Goal: Information Seeking & Learning: Learn about a topic

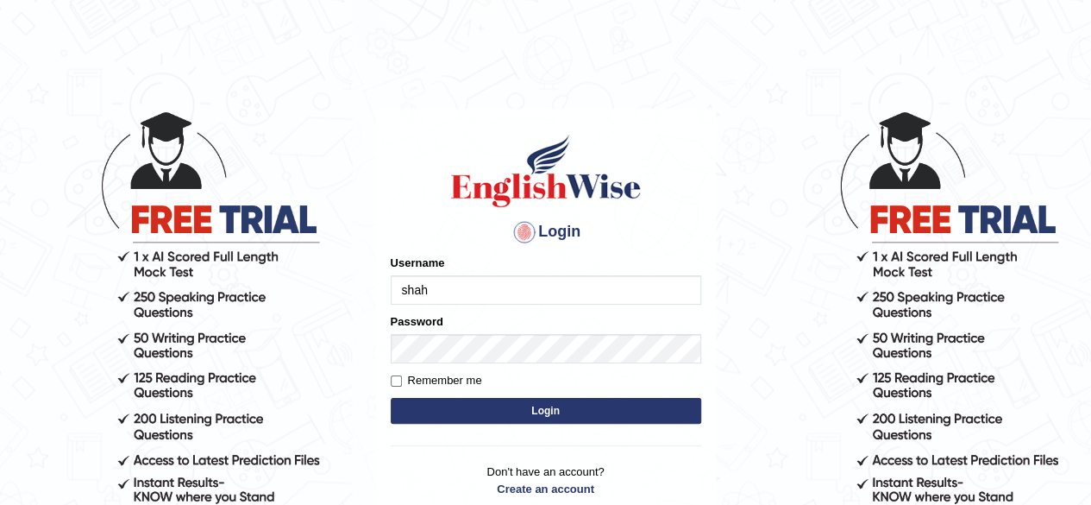
type input "shahil123"
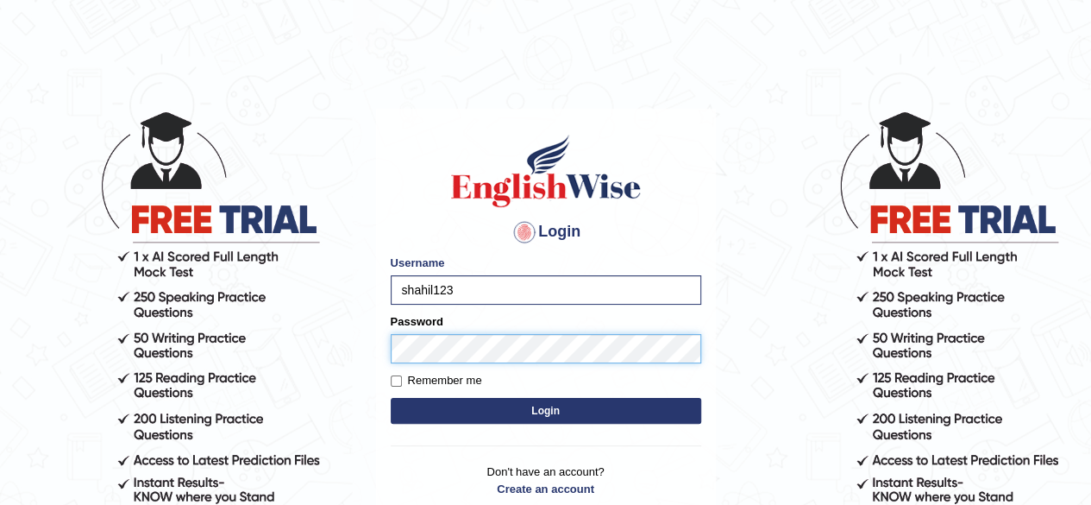
click at [391, 398] on button "Login" at bounding box center [546, 411] width 311 height 26
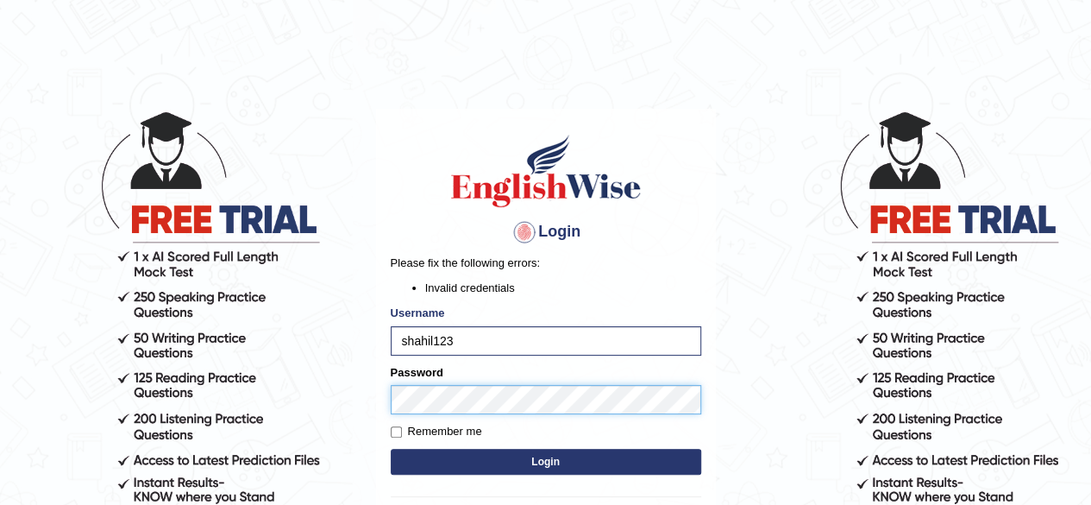
click at [391, 449] on button "Login" at bounding box center [546, 462] width 311 height 26
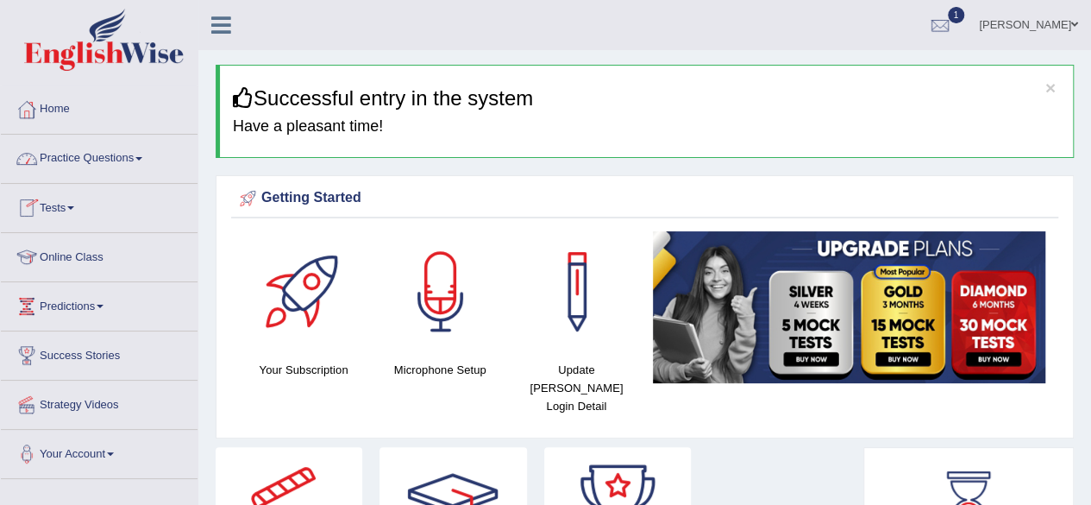
click at [148, 165] on link "Practice Questions" at bounding box center [99, 156] width 197 height 43
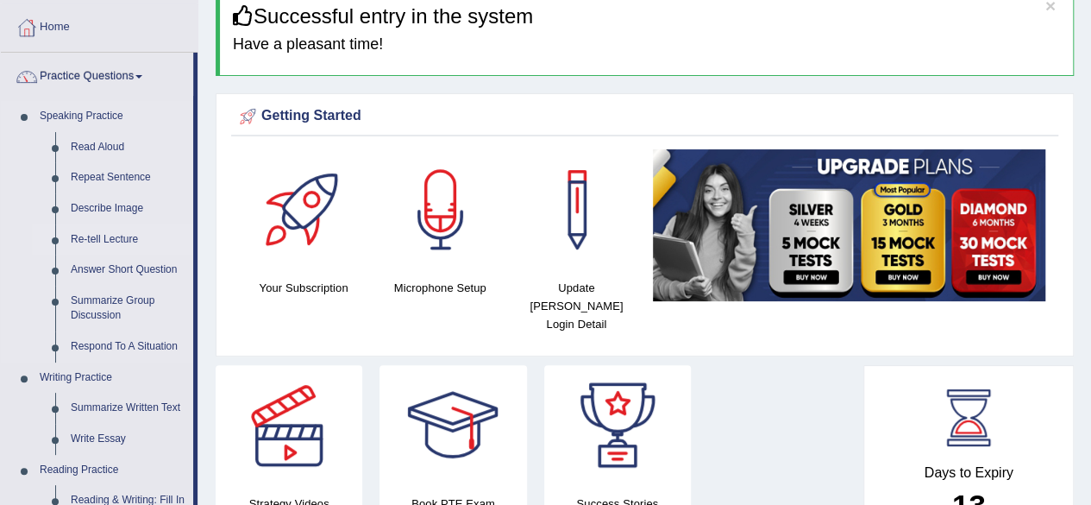
scroll to position [83, 0]
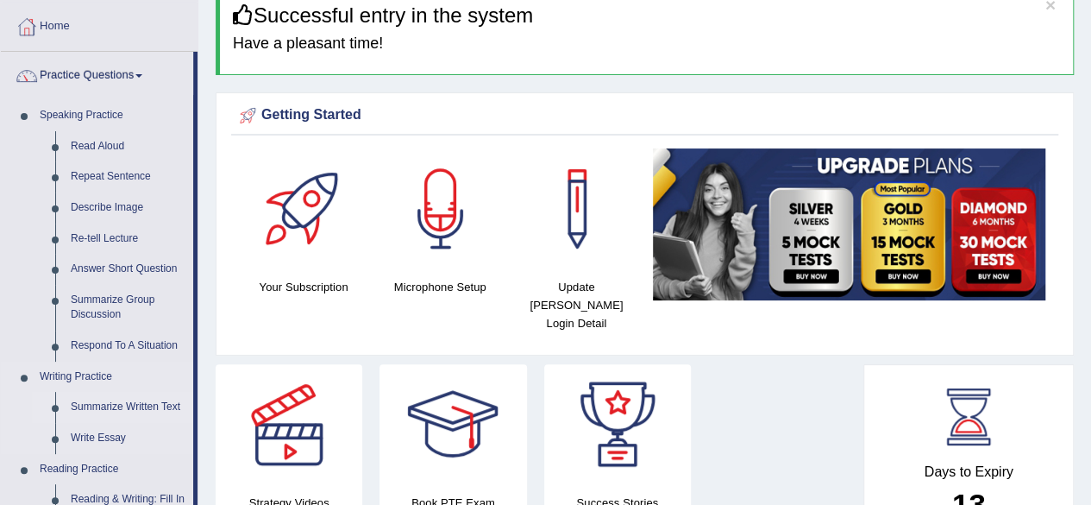
click at [118, 405] on link "Summarize Written Text" at bounding box center [128, 407] width 130 height 31
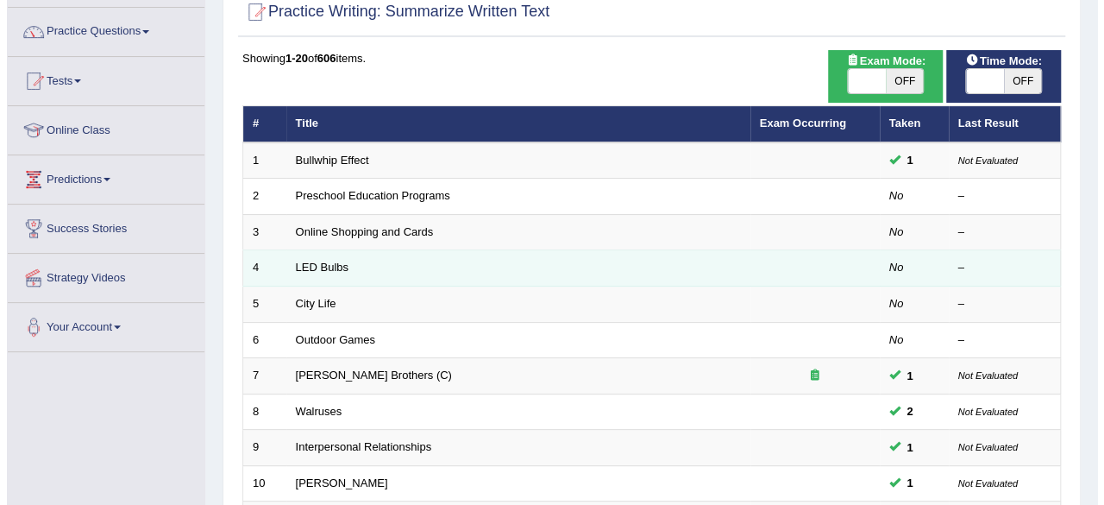
scroll to position [126, 0]
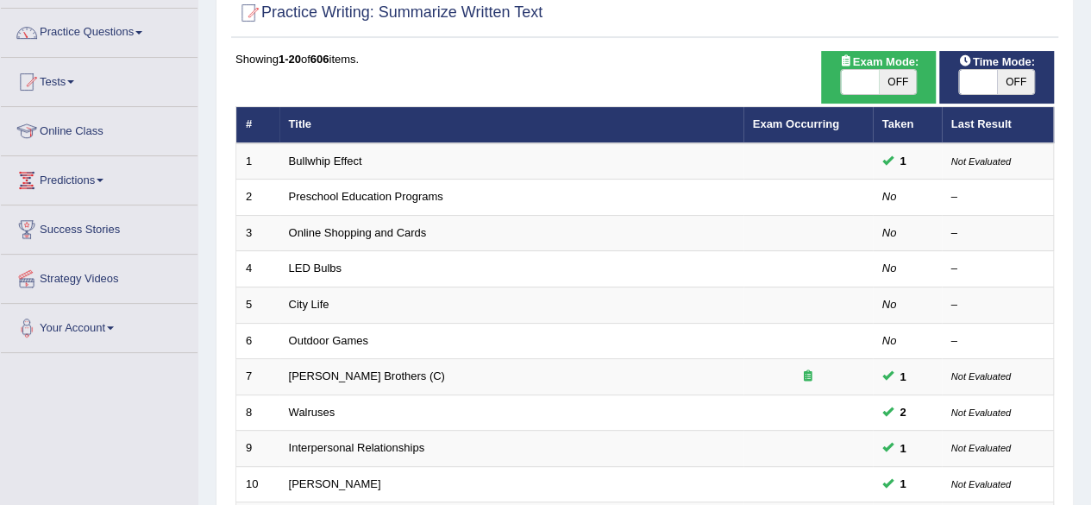
click at [904, 91] on span "OFF" at bounding box center [898, 82] width 38 height 24
checkbox input "true"
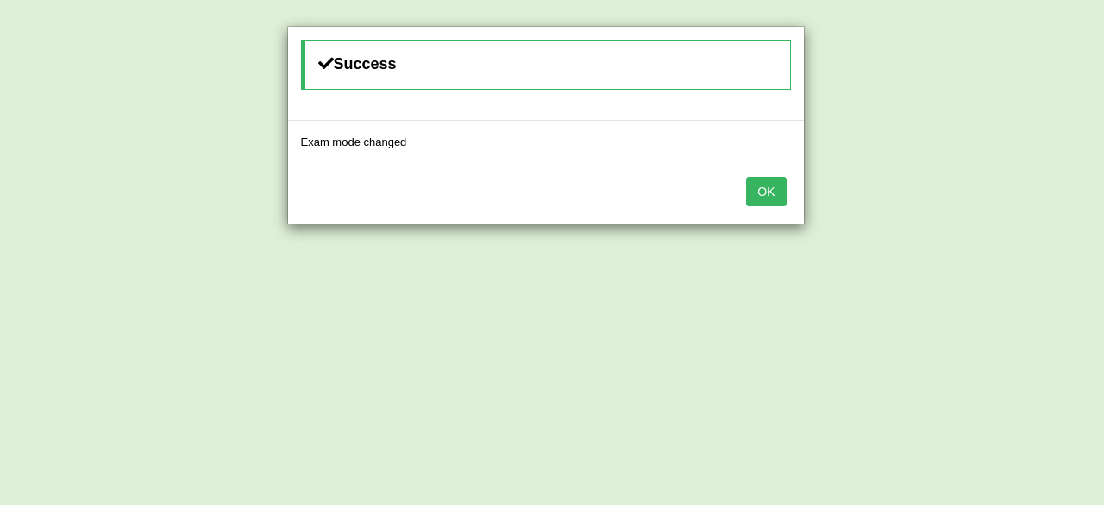
click at [770, 193] on button "OK" at bounding box center [766, 191] width 40 height 29
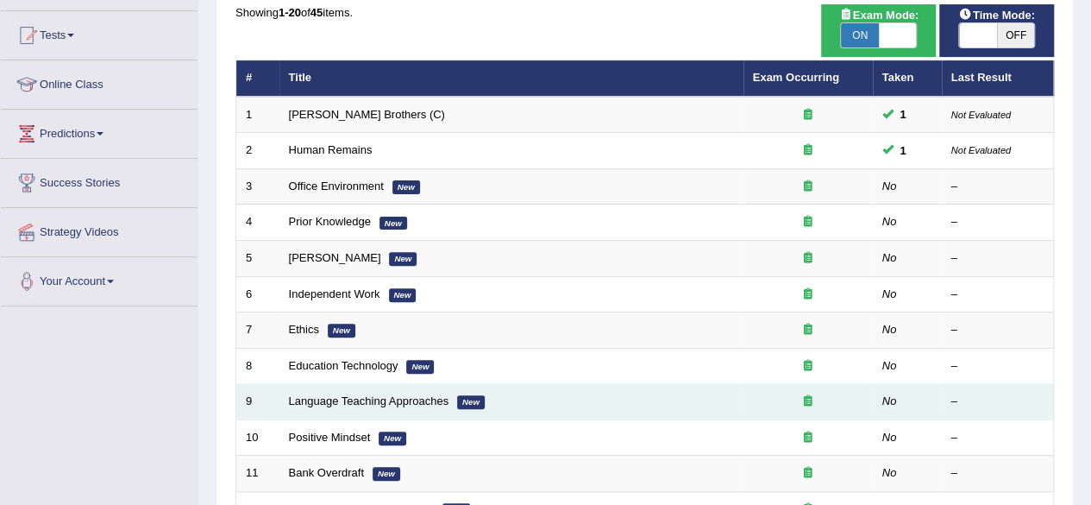
scroll to position [180, 0]
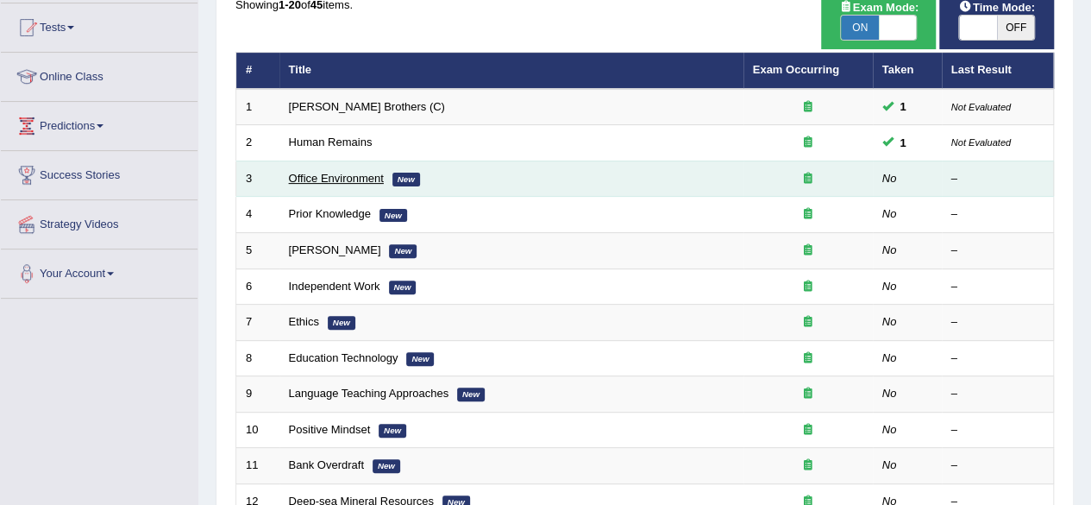
click at [343, 179] on link "Office Environment" at bounding box center [336, 178] width 95 height 13
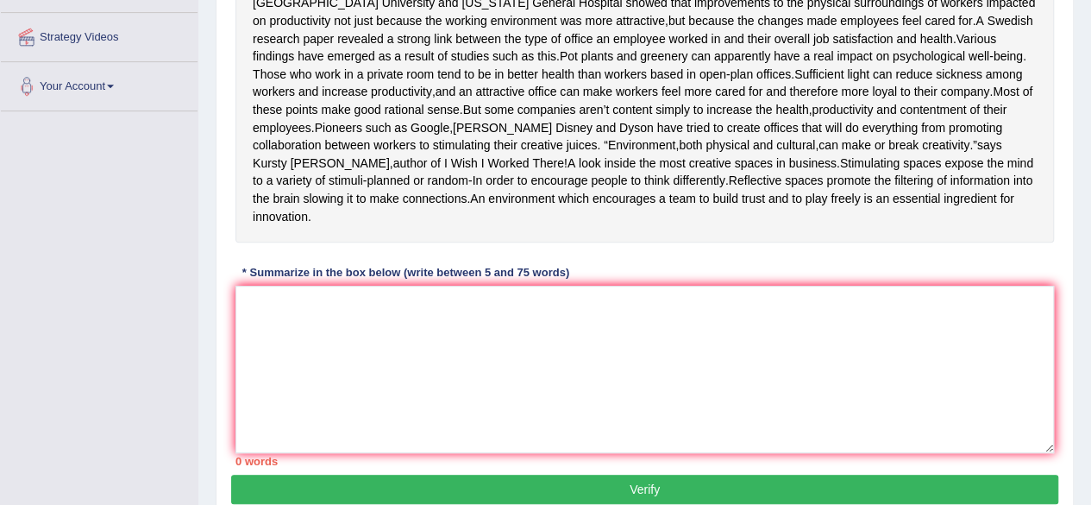
scroll to position [368, 0]
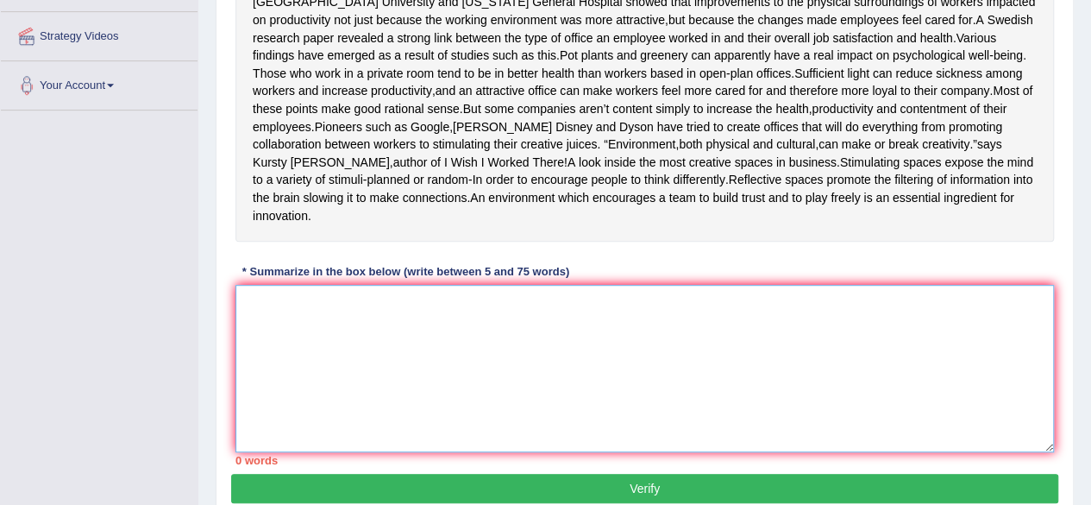
click at [411, 364] on textarea at bounding box center [644, 368] width 819 height 167
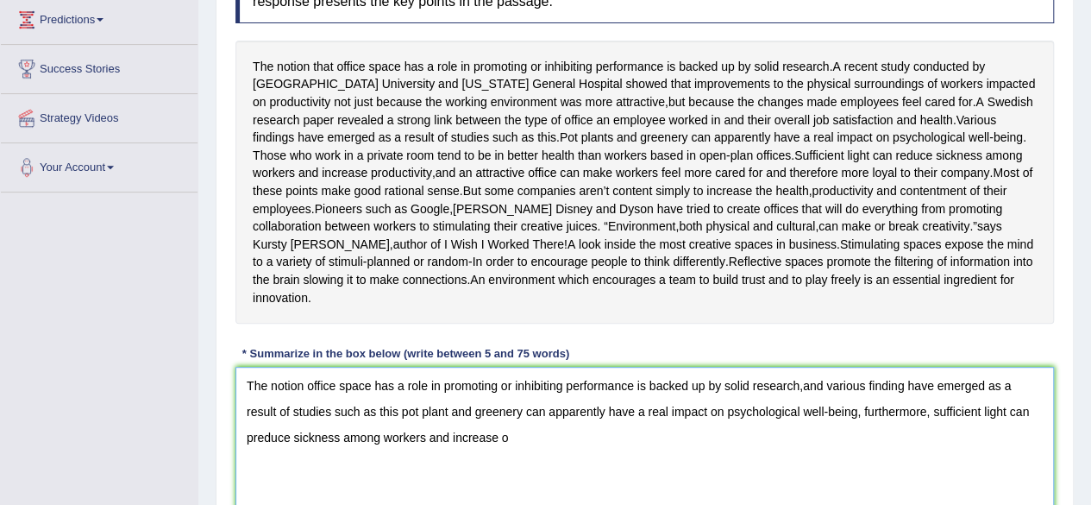
scroll to position [290, 0]
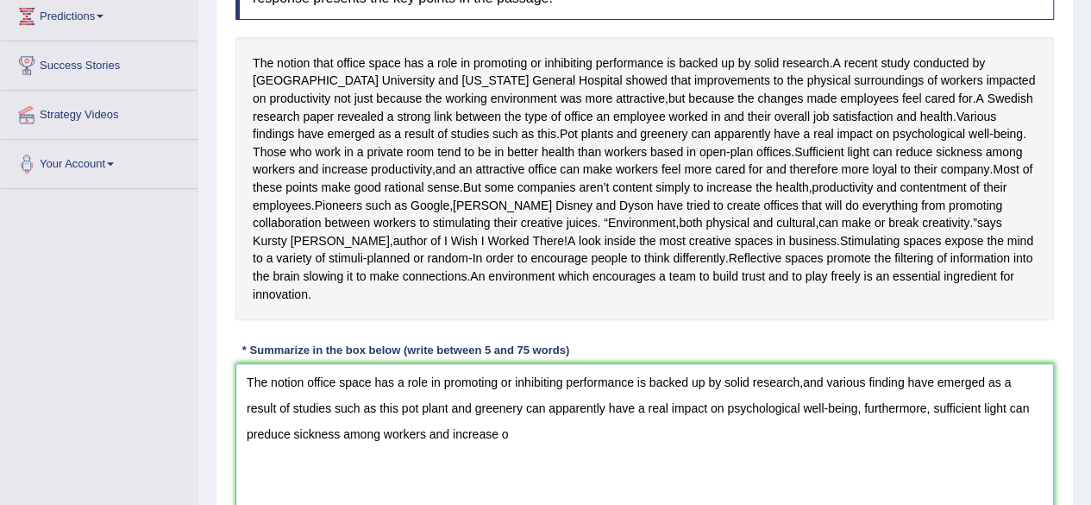
click at [254, 448] on textarea "The notion office space has a role in promoting or inhibiting performance is ba…" at bounding box center [644, 446] width 819 height 167
click at [551, 472] on textarea "The notion office space has a role in promoting or inhibiting performance is ba…" at bounding box center [644, 446] width 819 height 167
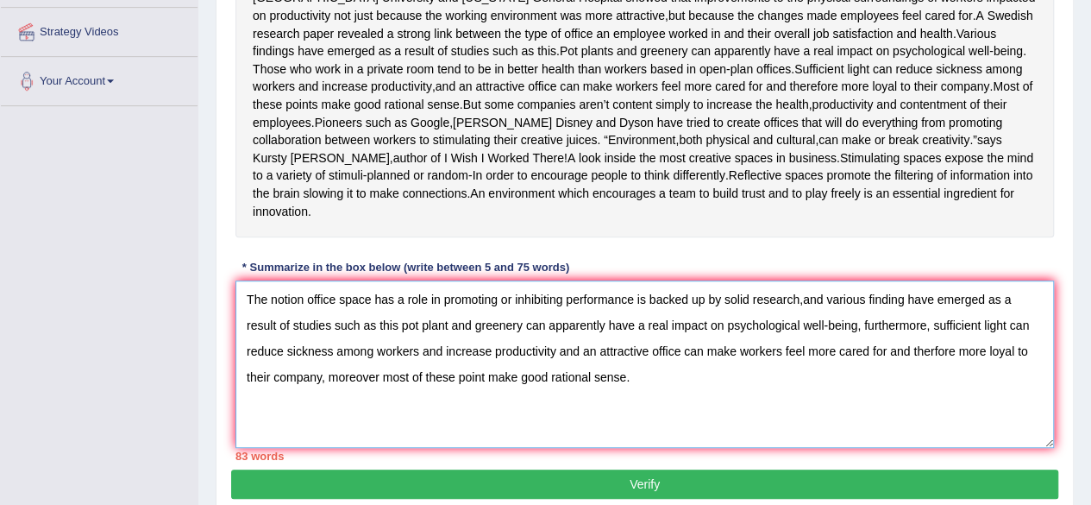
scroll to position [455, 0]
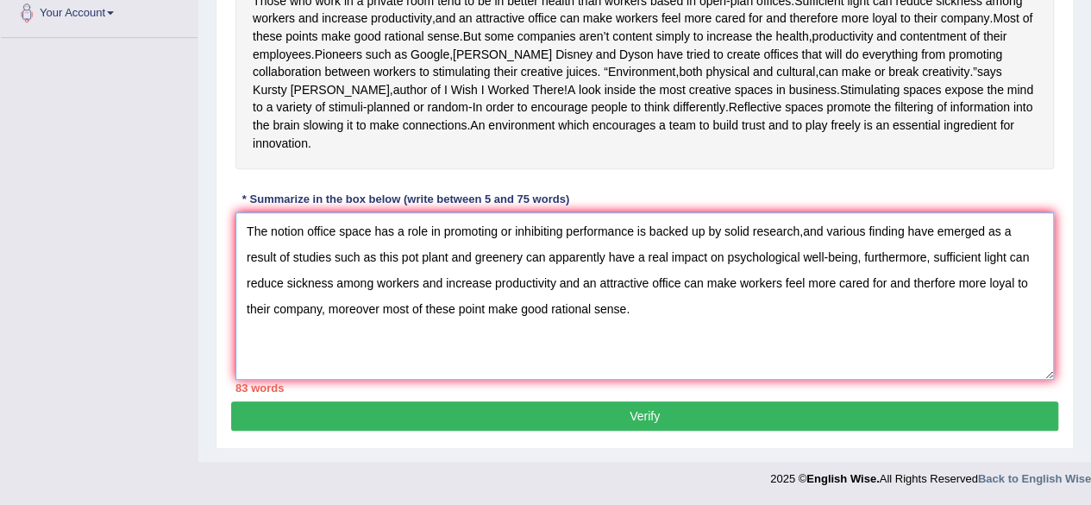
click at [385, 314] on textarea "The notion office space has a role in promoting or inhibiting performance is ba…" at bounding box center [644, 295] width 819 height 167
type textarea "The notion office space has a role in promoting or inhibiting performance is ba…"
click at [602, 411] on button "Verify" at bounding box center [644, 415] width 827 height 29
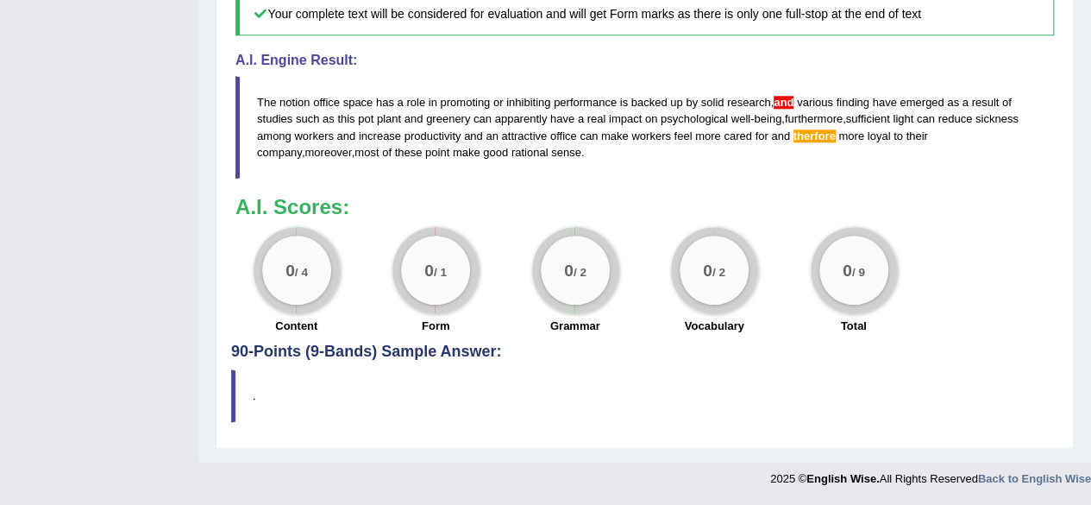
scroll to position [0, 0]
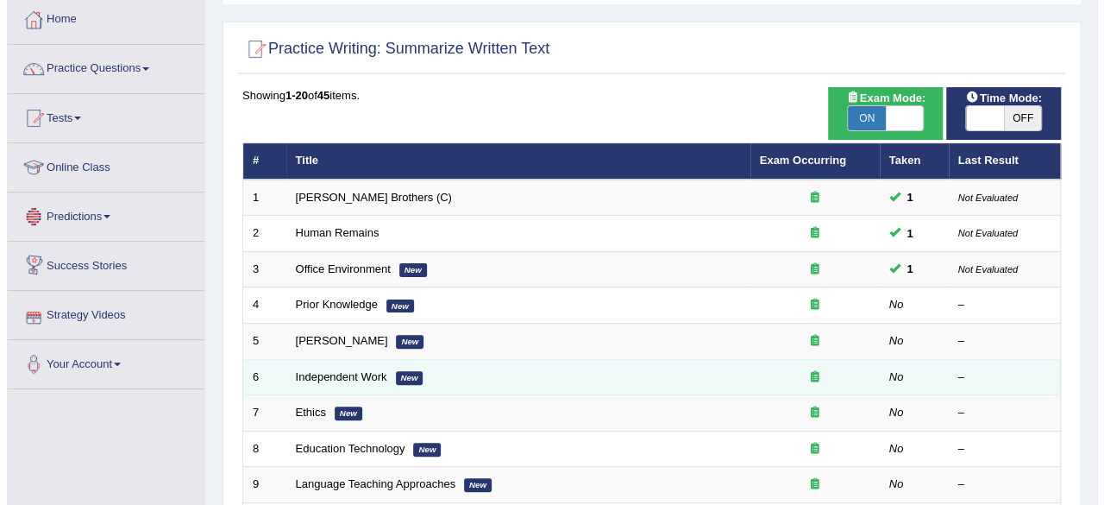
scroll to position [83, 0]
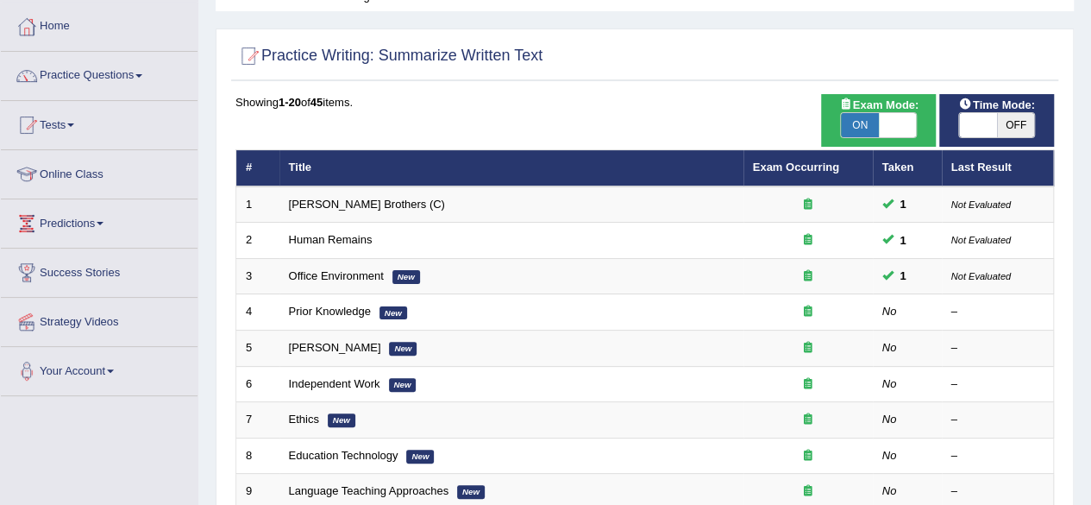
click at [875, 125] on span "ON" at bounding box center [860, 125] width 38 height 24
checkbox input "false"
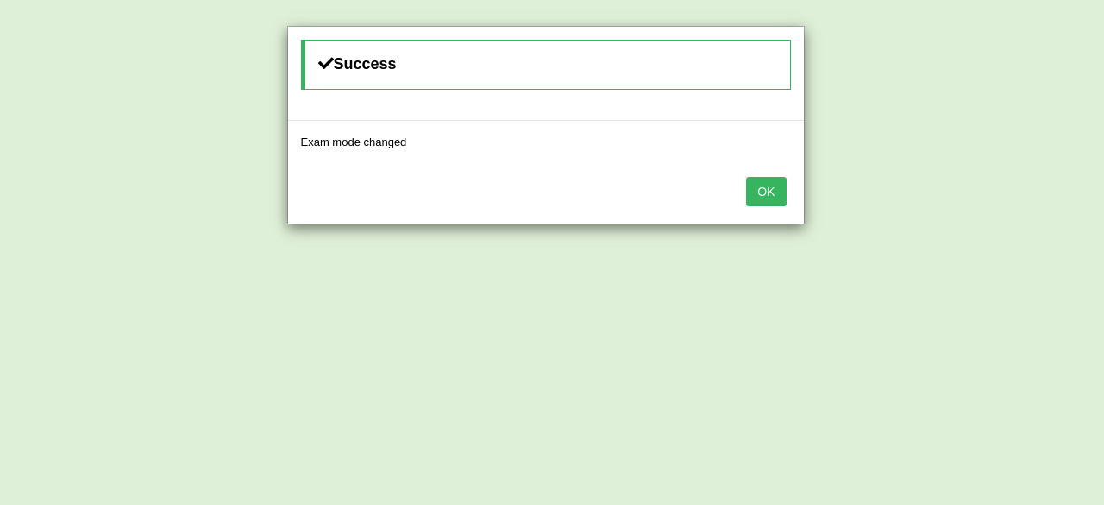
click at [773, 185] on button "OK" at bounding box center [766, 191] width 40 height 29
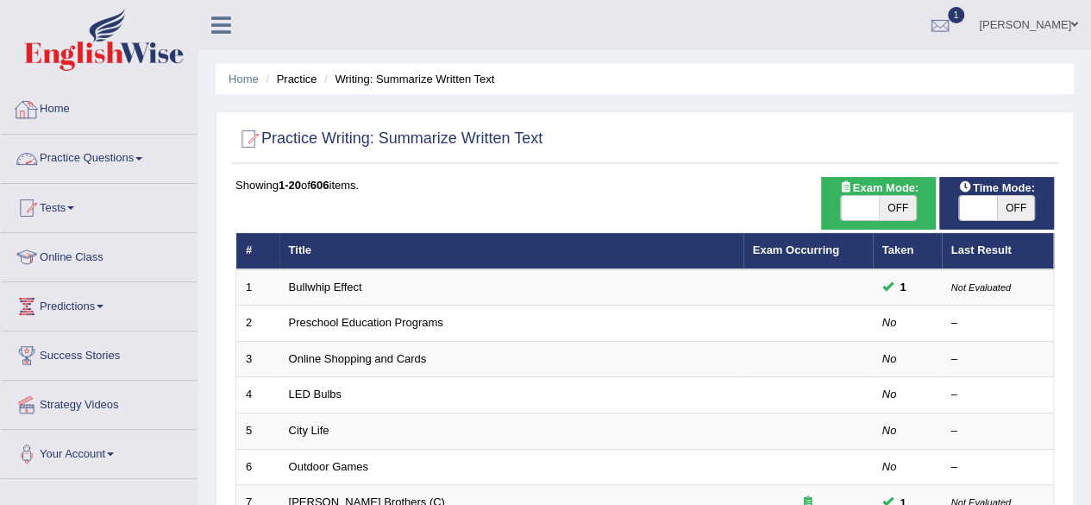
click at [128, 64] on img at bounding box center [104, 40] width 160 height 62
click at [143, 163] on link "Practice Questions" at bounding box center [99, 156] width 197 height 43
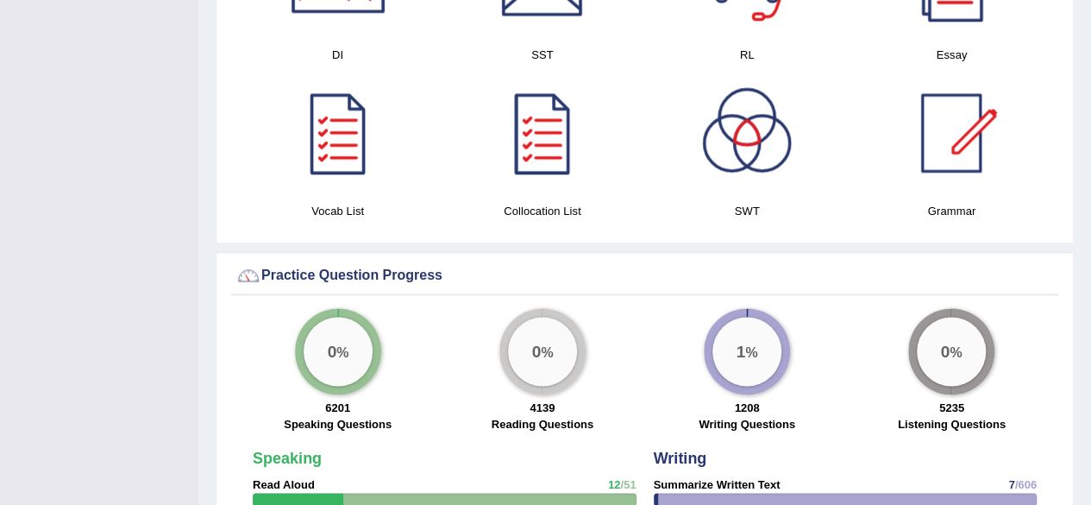
scroll to position [1008, 0]
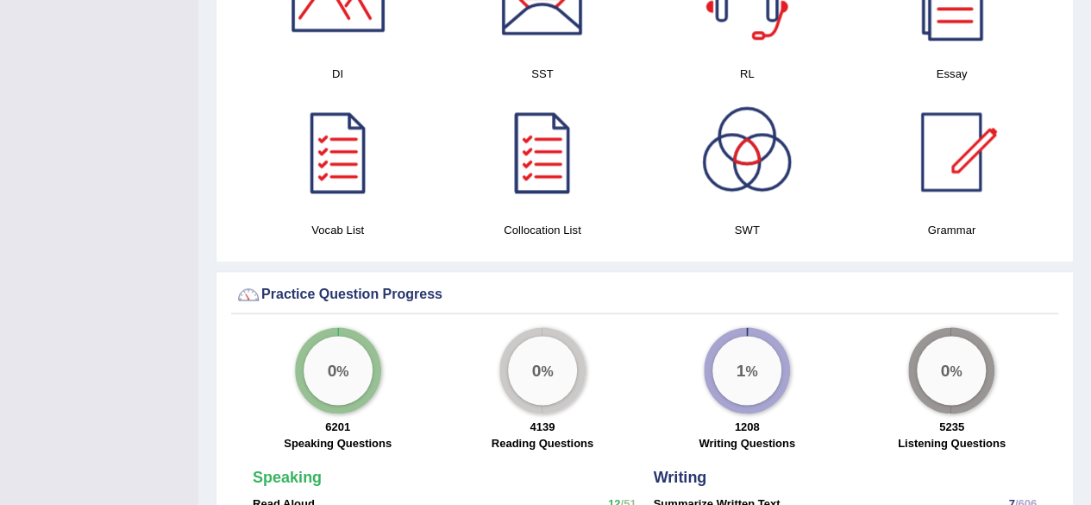
click at [945, 373] on div "0 %" at bounding box center [951, 370] width 69 height 69
click at [924, 338] on div "0 %" at bounding box center [951, 370] width 69 height 69
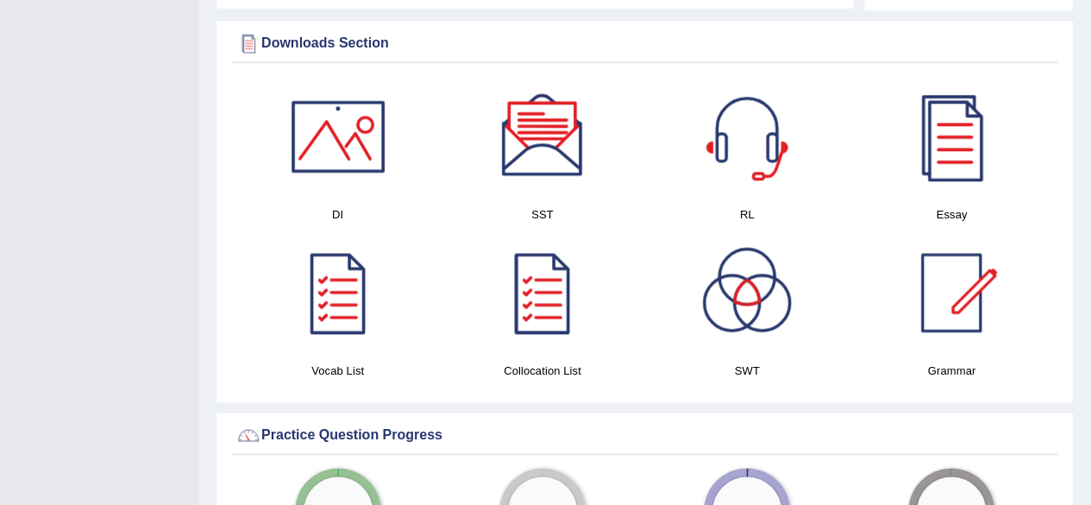
scroll to position [849, 0]
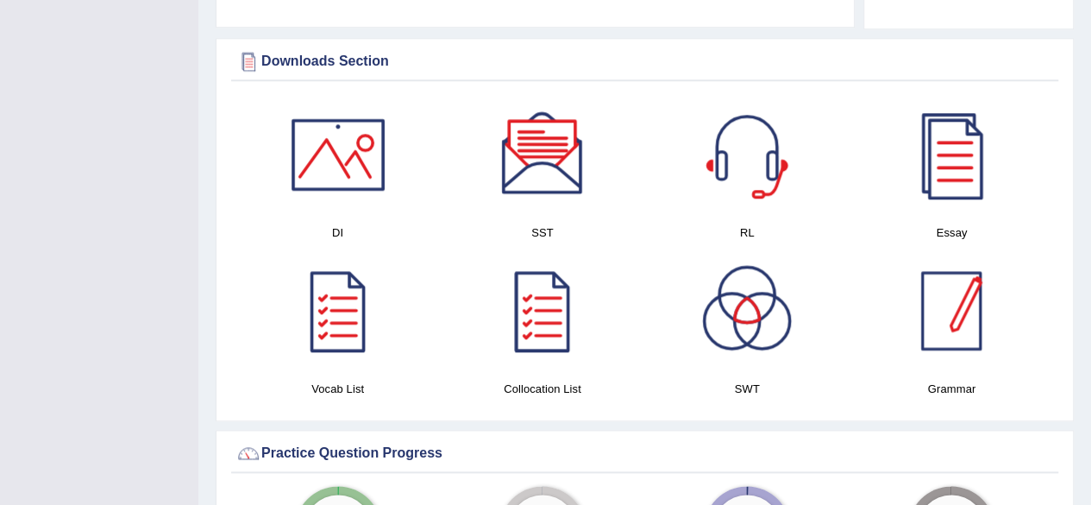
click at [926, 301] on div at bounding box center [951, 310] width 121 height 121
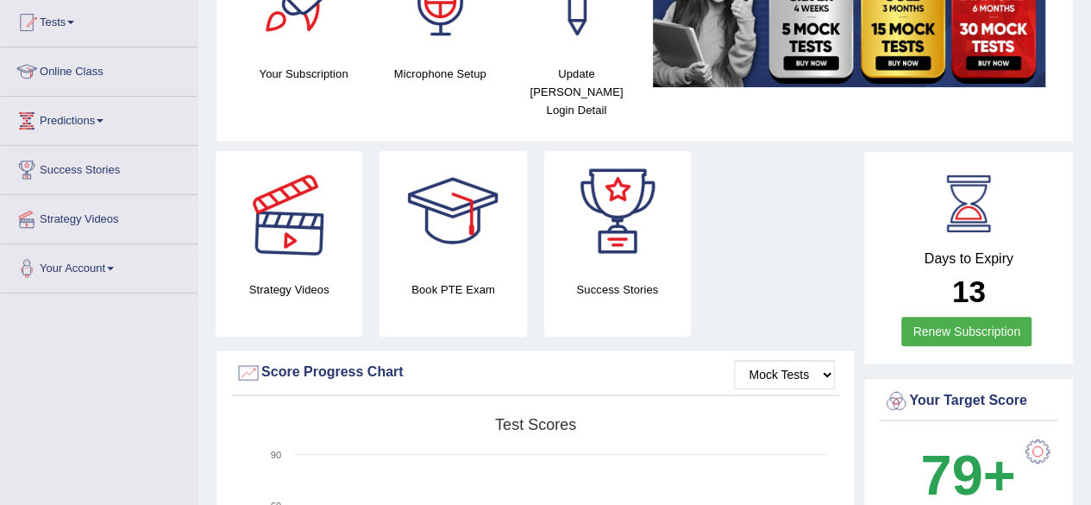
scroll to position [0, 0]
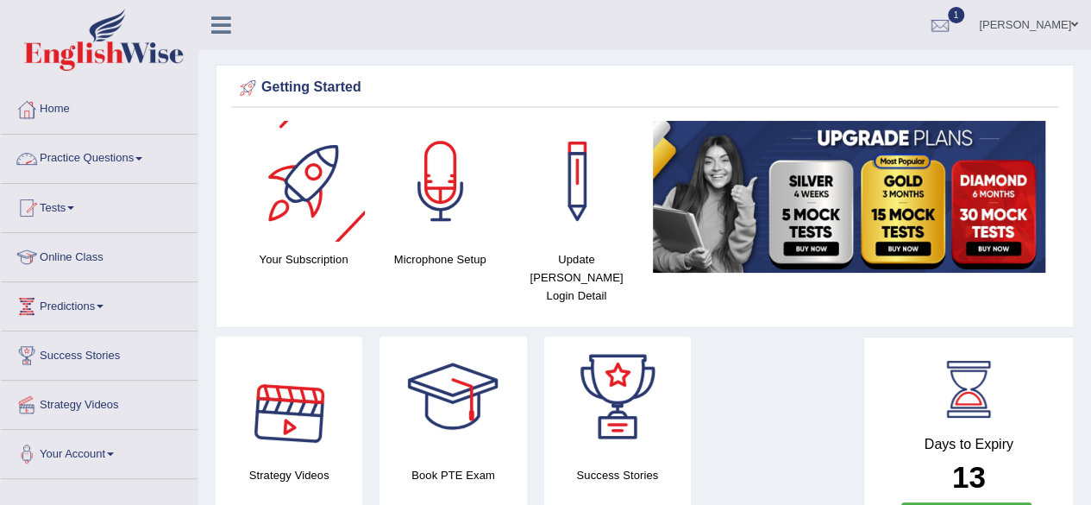
click at [148, 146] on link "Practice Questions" at bounding box center [99, 156] width 197 height 43
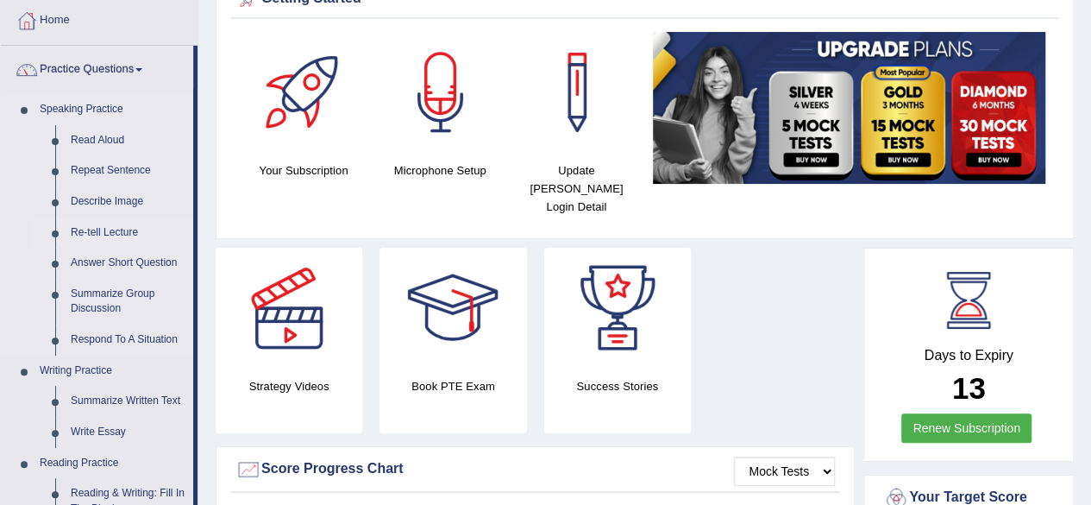
scroll to position [130, 0]
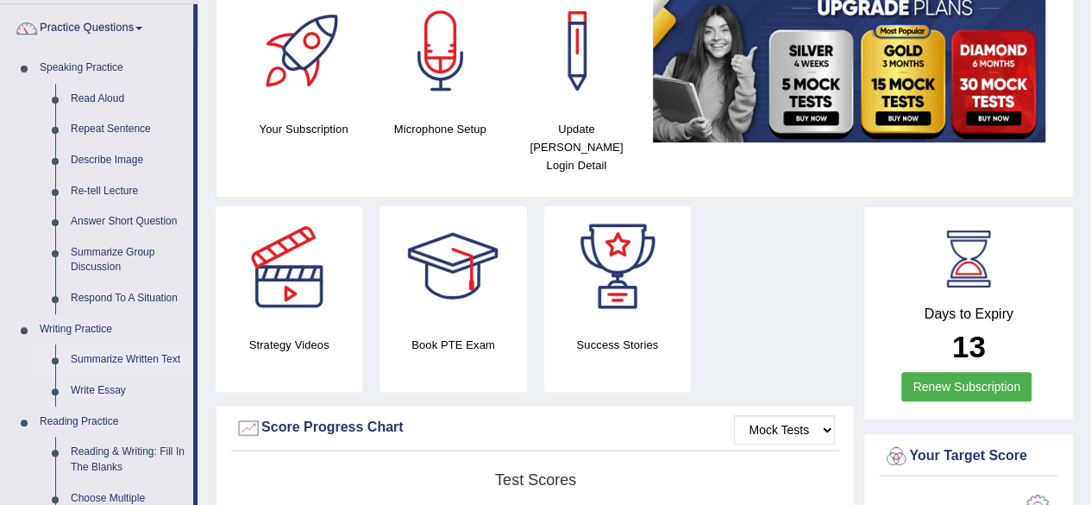
click at [100, 351] on link "Summarize Written Text" at bounding box center [128, 359] width 130 height 31
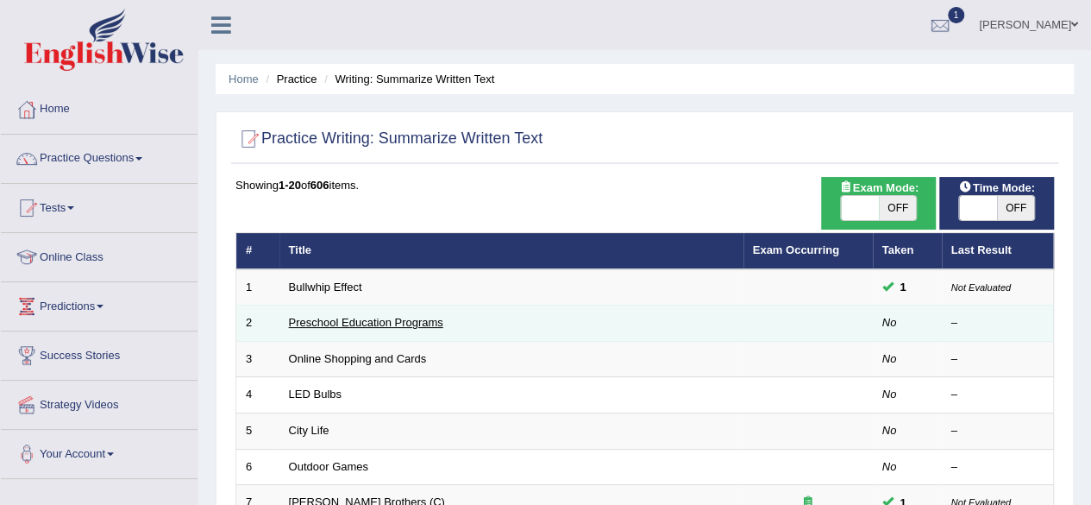
click at [379, 323] on link "Preschool Education Programs" at bounding box center [366, 322] width 154 height 13
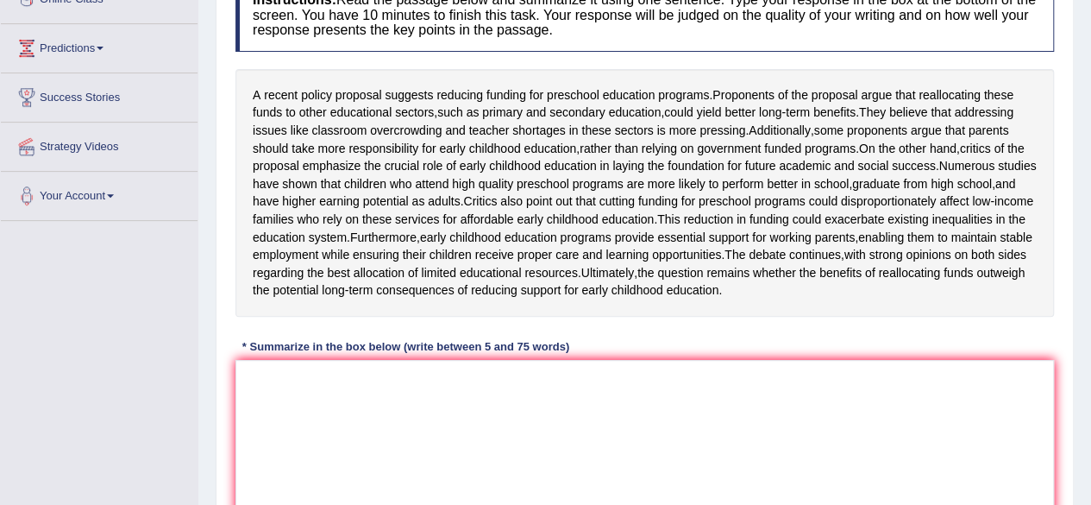
click at [398, 436] on div "Instructions: Read the passage below and summarize it using one sentence. Type …" at bounding box center [644, 259] width 827 height 579
click at [398, 436] on textarea at bounding box center [644, 443] width 819 height 167
type textarea "A hduohdpuohsPUDNQPODJNPOQW"
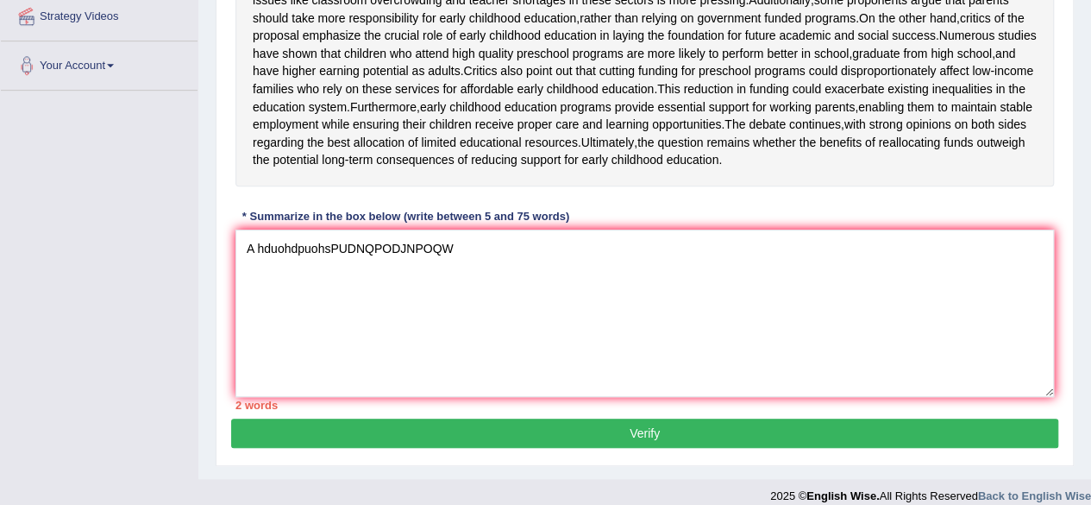
scroll to position [386, 0]
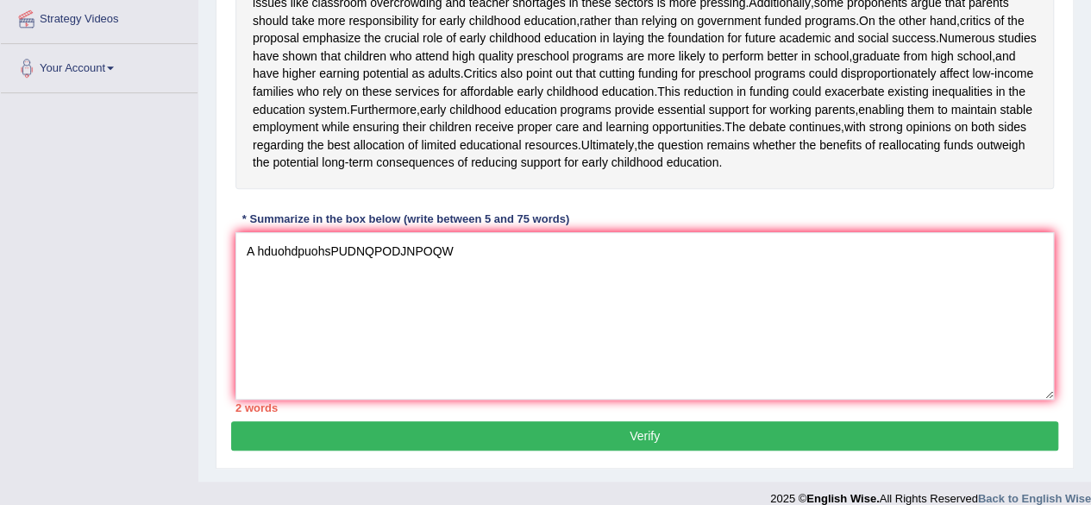
click at [420, 450] on button "Verify" at bounding box center [644, 435] width 827 height 29
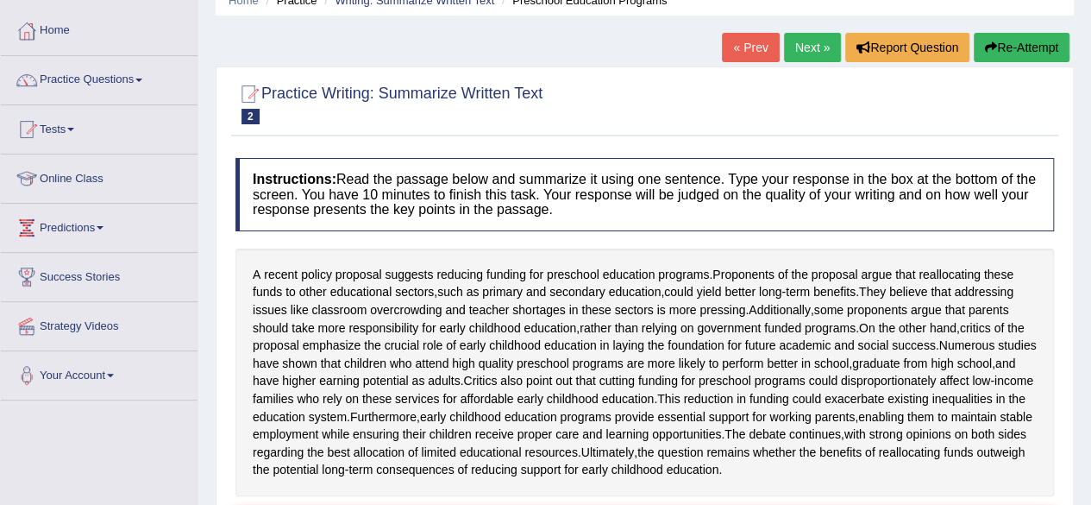
scroll to position [73, 0]
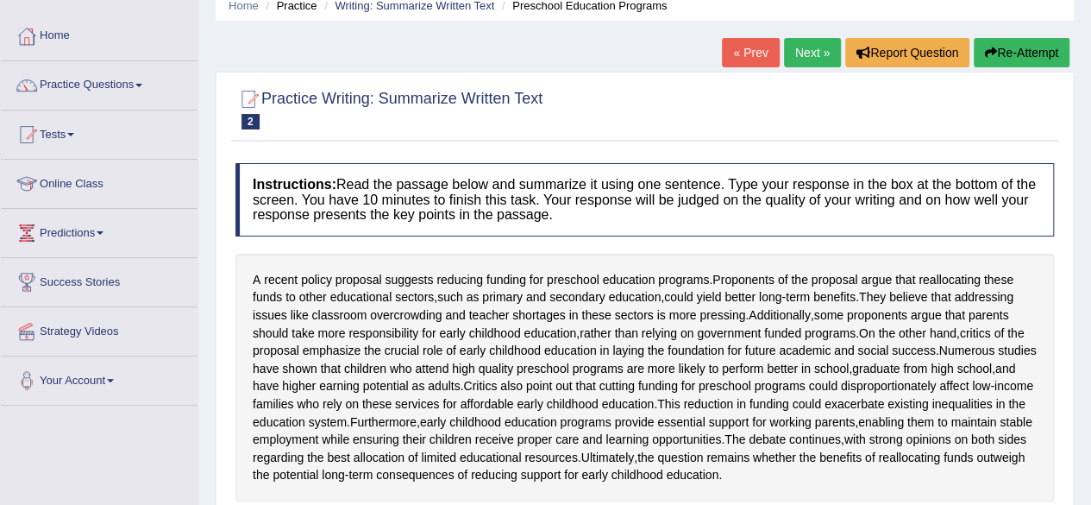
click at [1020, 45] on button "Re-Attempt" at bounding box center [1022, 52] width 96 height 29
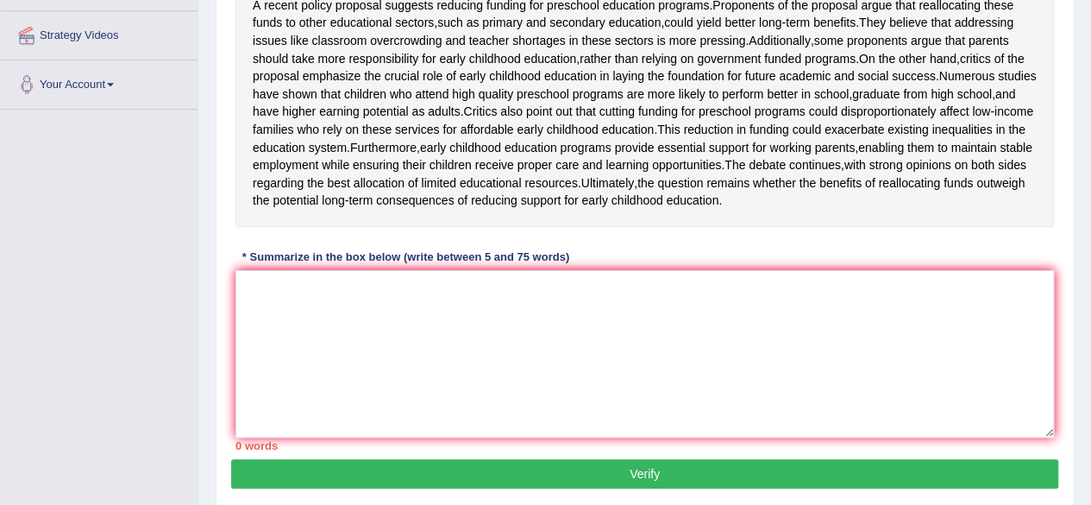
click at [317, 265] on div "* Summarize in the box below (write between 5 and 75 words)" at bounding box center [405, 256] width 341 height 16
click at [264, 348] on textarea at bounding box center [644, 353] width 819 height 167
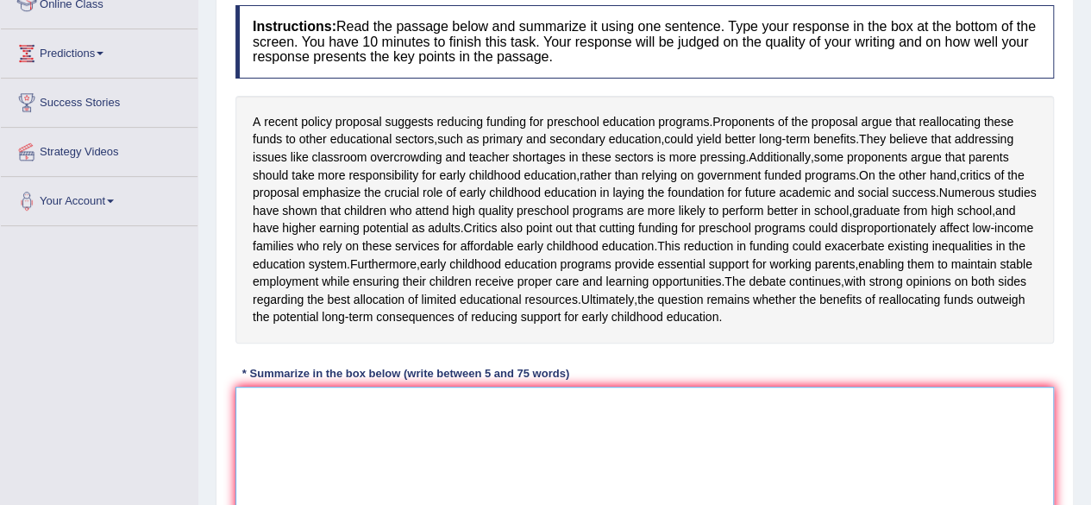
scroll to position [252, 0]
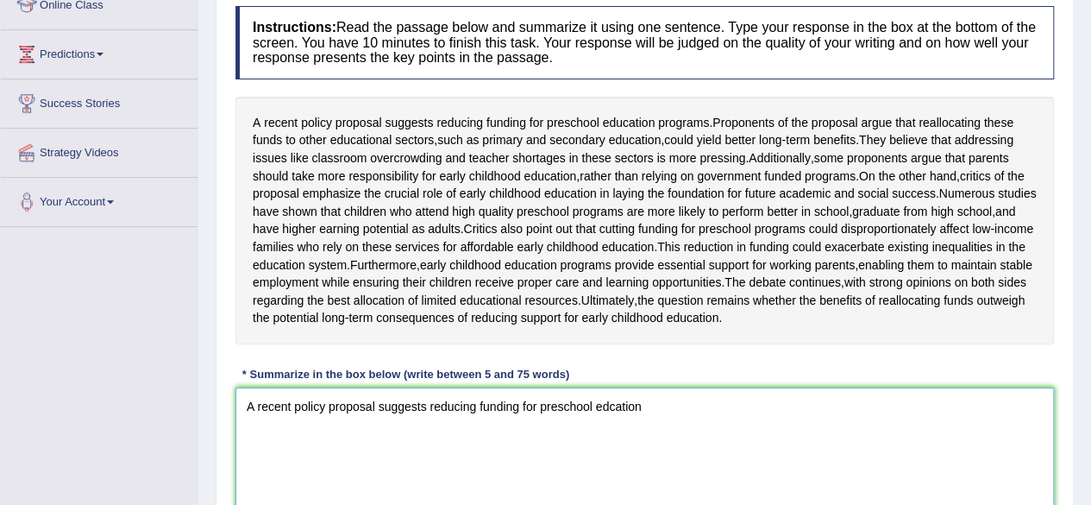
click at [606, 458] on textarea "A recent policy proposal suggests reducing funding for preschool edcation" at bounding box center [644, 470] width 819 height 167
click at [692, 455] on textarea "A recent policy proposal suggests reducing funding for preschool education" at bounding box center [644, 470] width 819 height 167
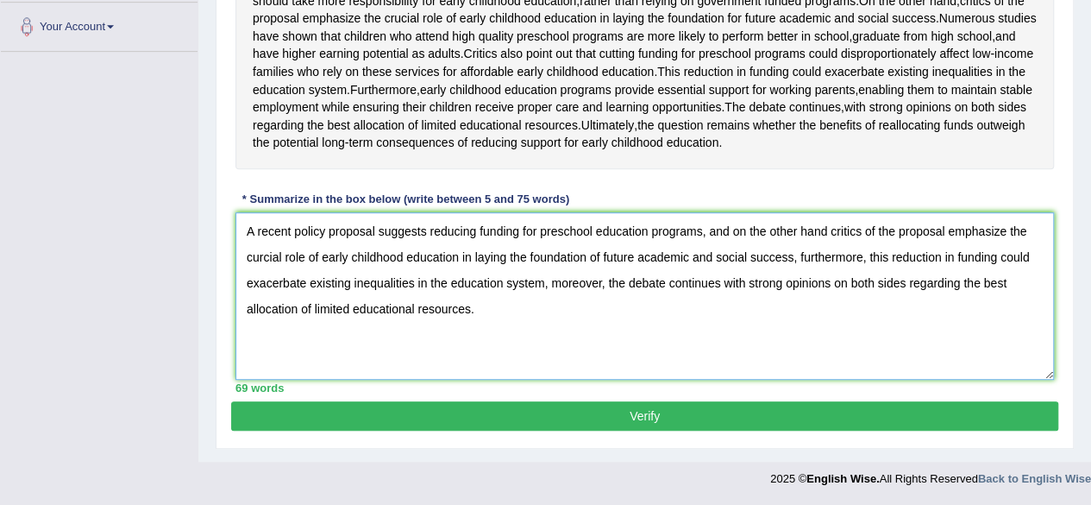
scroll to position [468, 0]
type textarea "A recent policy proposal suggests reducing funding for preschool education prog…"
click at [573, 426] on button "Verify" at bounding box center [644, 415] width 827 height 29
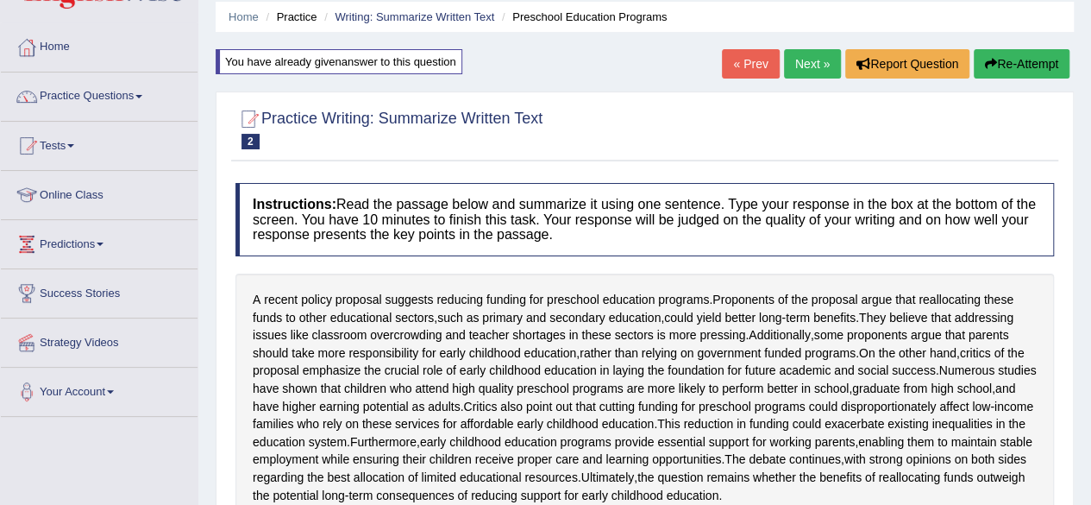
scroll to position [0, 0]
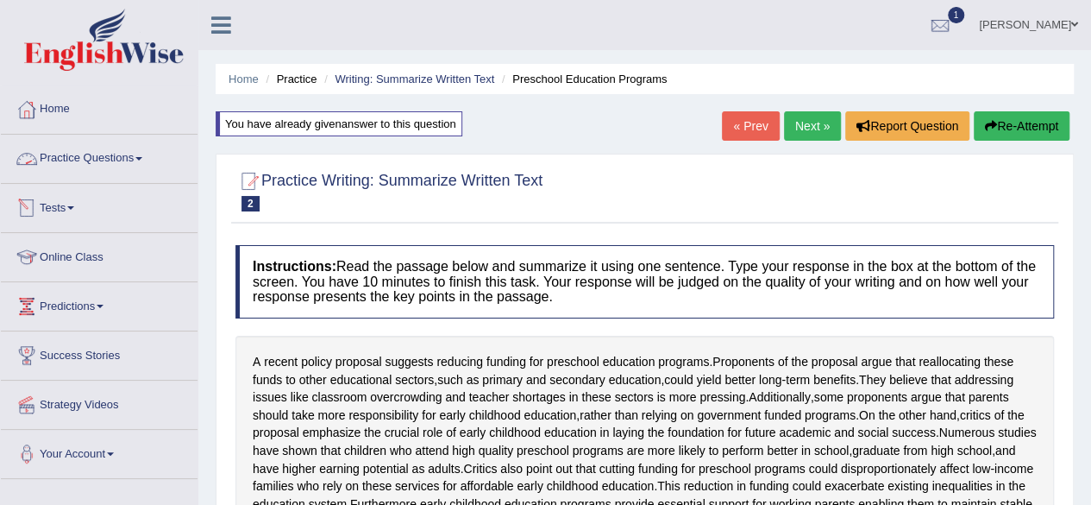
click at [154, 153] on link "Practice Questions" at bounding box center [99, 156] width 197 height 43
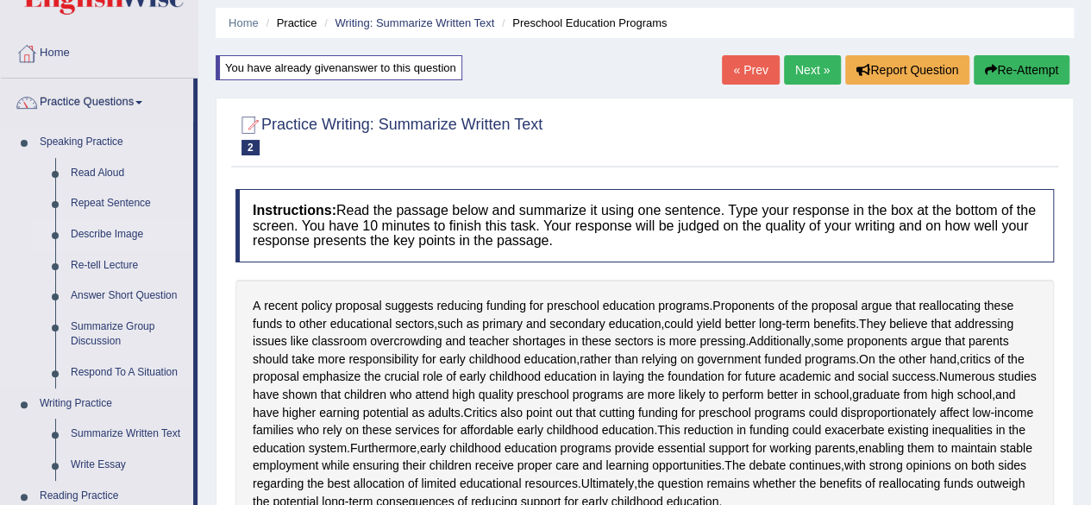
scroll to position [57, 0]
click at [114, 170] on link "Read Aloud" at bounding box center [128, 172] width 130 height 31
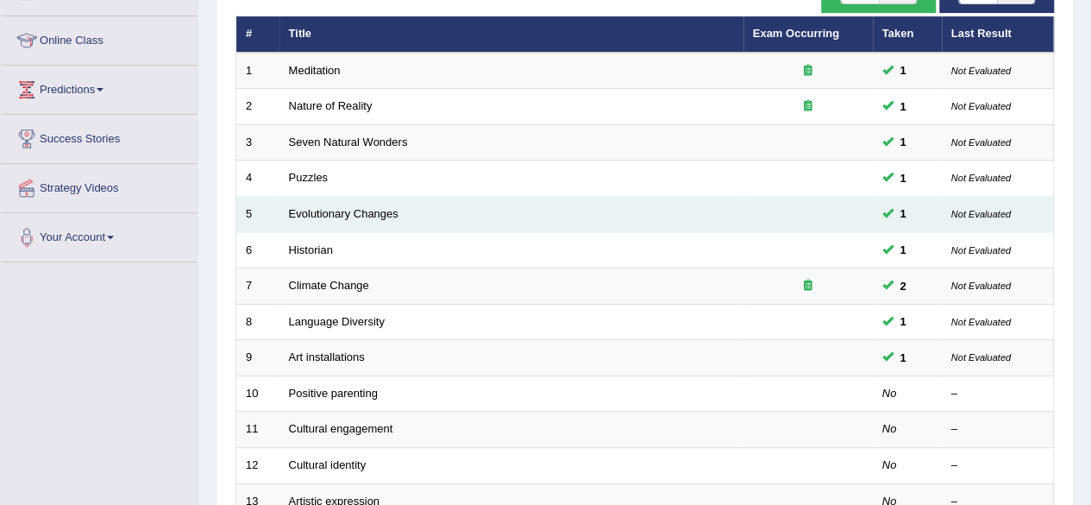
scroll to position [231, 0]
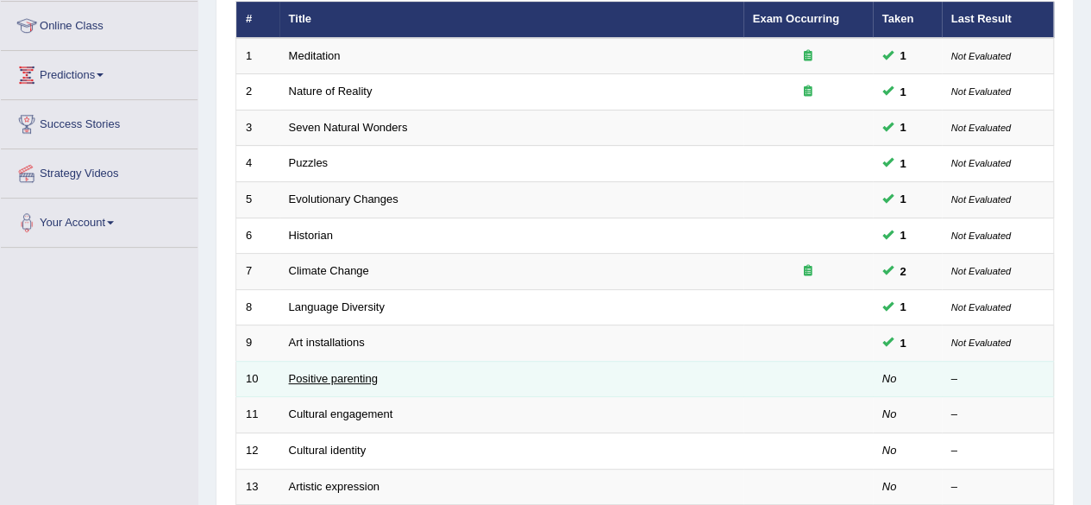
click at [355, 372] on link "Positive parenting" at bounding box center [333, 378] width 89 height 13
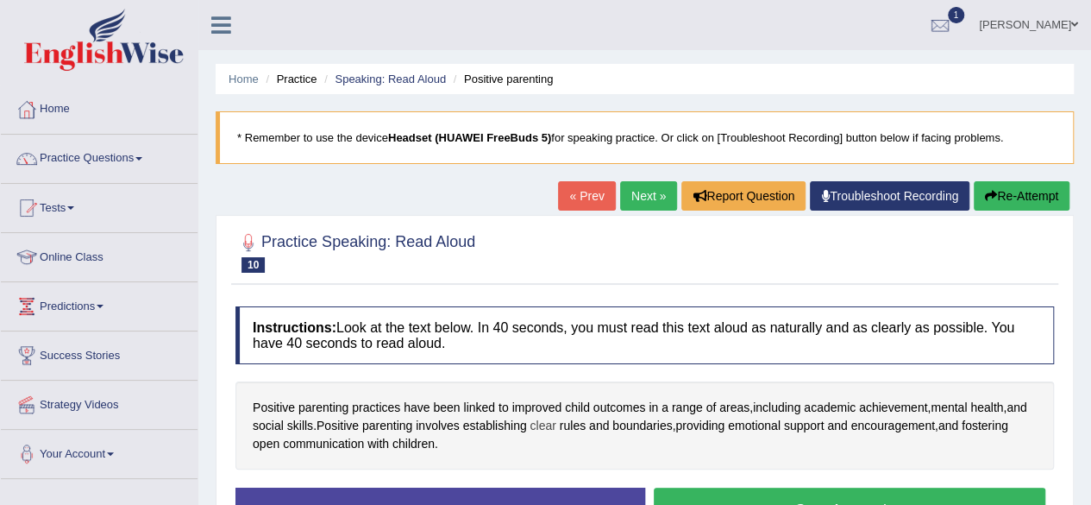
scroll to position [153, 0]
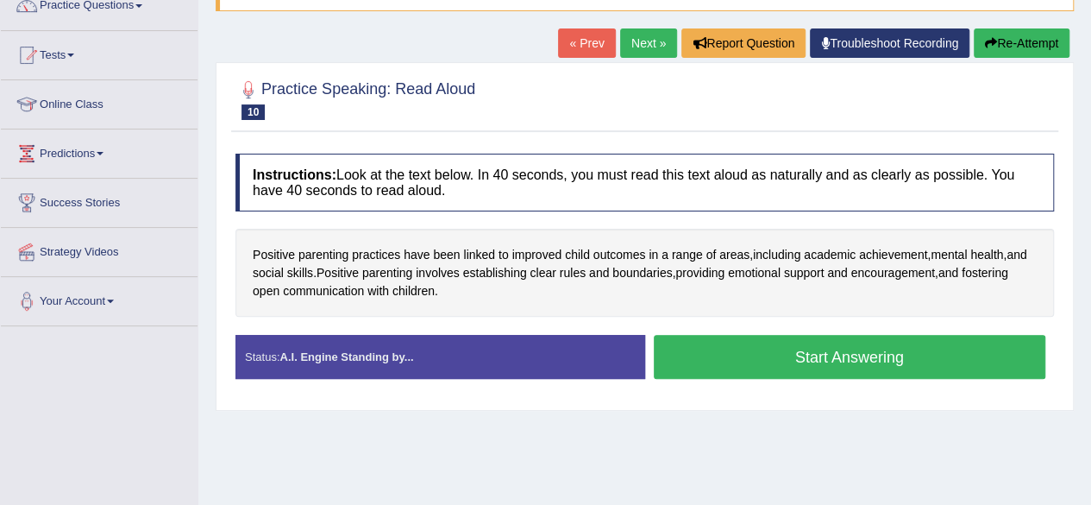
click at [764, 358] on button "Start Answering" at bounding box center [850, 357] width 392 height 44
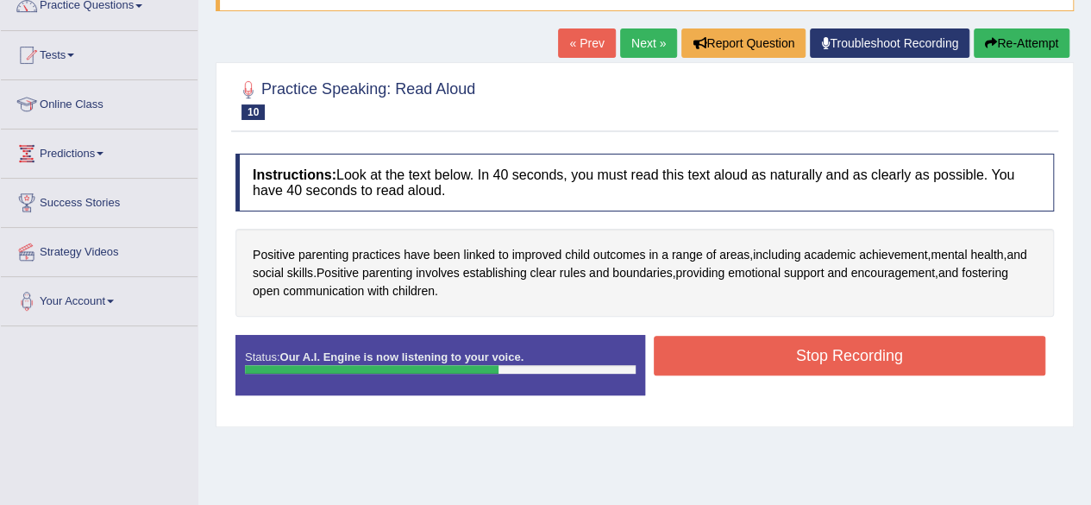
click at [764, 358] on button "Stop Recording" at bounding box center [850, 356] width 392 height 40
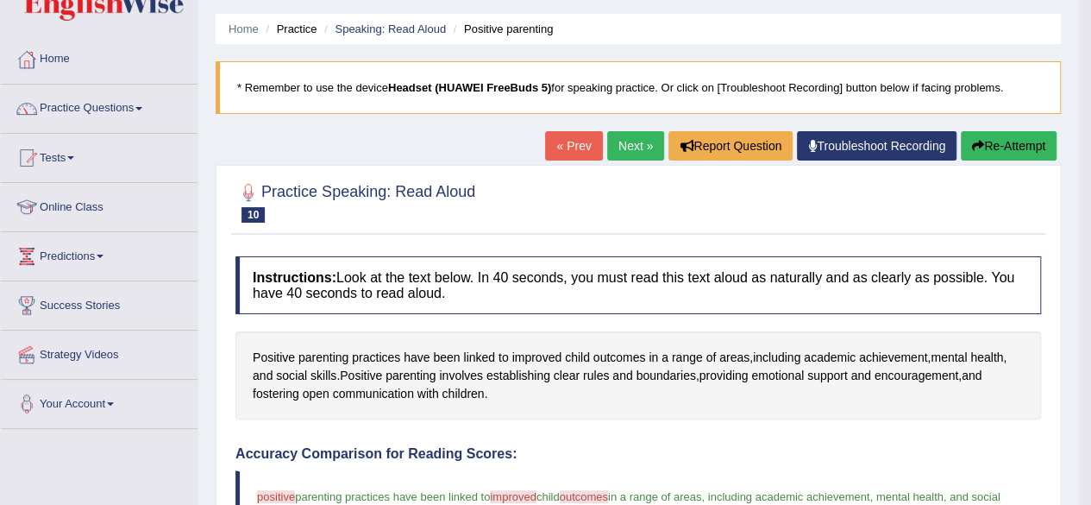
scroll to position [0, 0]
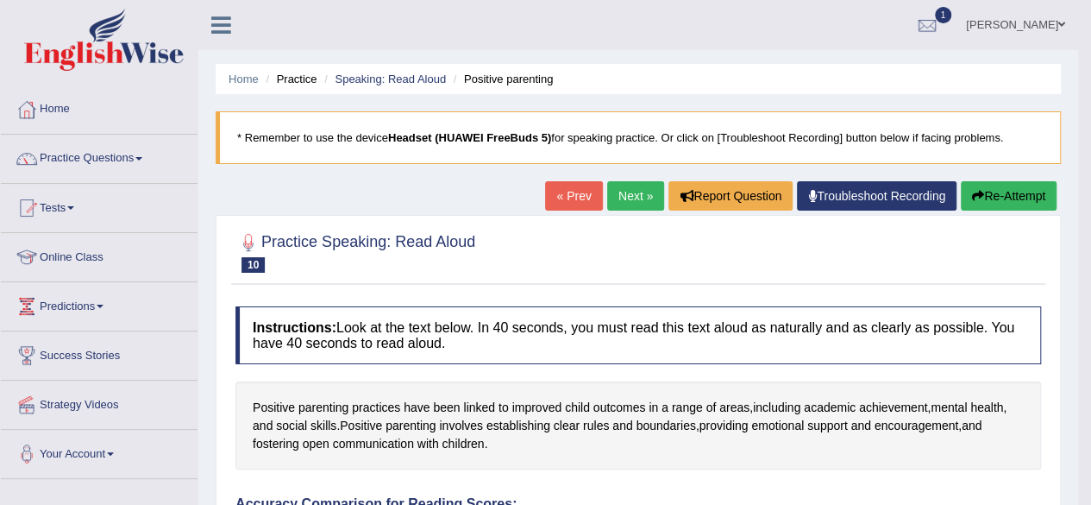
click at [147, 160] on link "Practice Questions" at bounding box center [99, 156] width 197 height 43
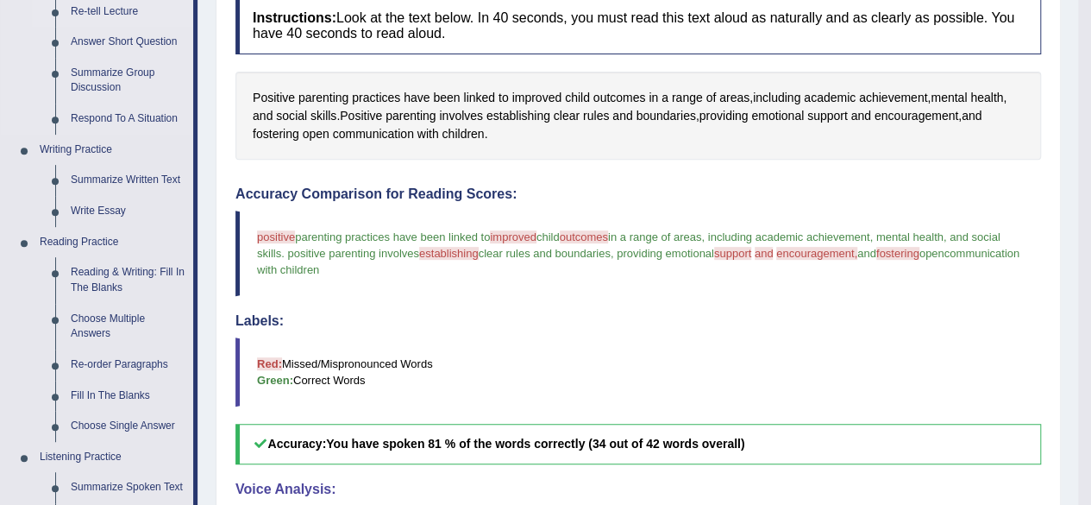
scroll to position [311, 0]
click at [121, 275] on link "Reading & Writing: Fill In The Blanks" at bounding box center [128, 279] width 130 height 46
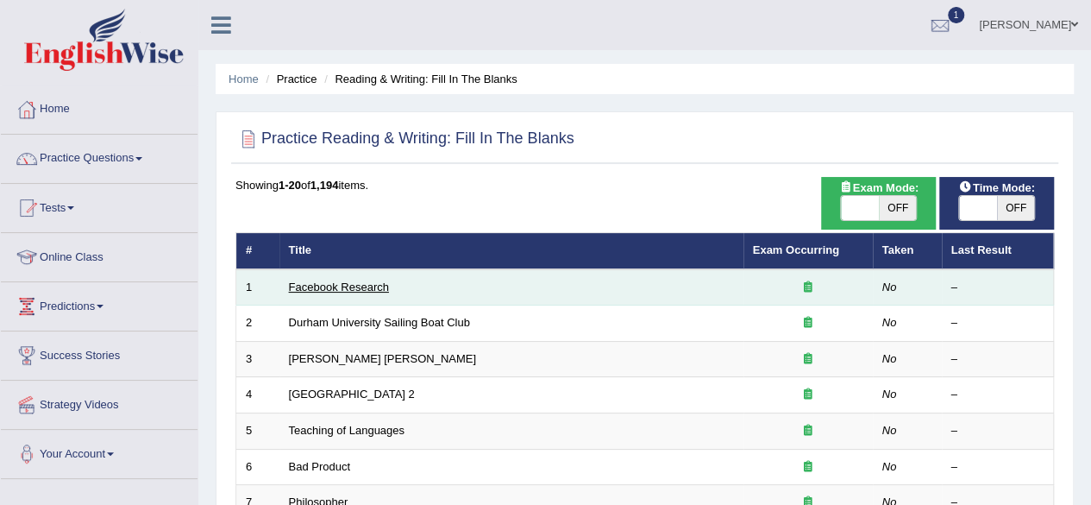
click at [335, 284] on link "Facebook Research" at bounding box center [339, 286] width 100 height 13
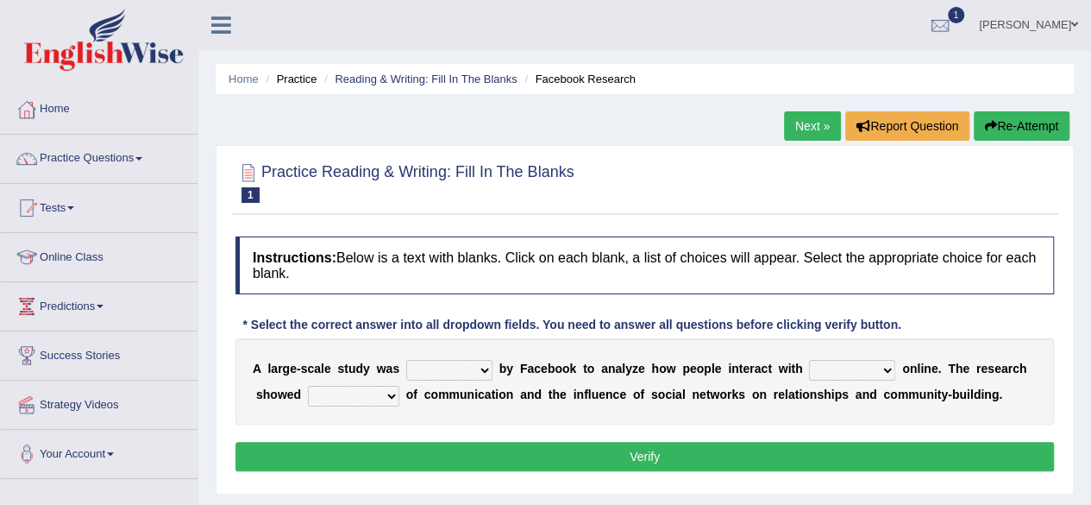
click at [483, 370] on select "surveyed had asked made" at bounding box center [449, 370] width 86 height 21
select select "surveyed"
click at [406, 360] on select "surveyed had asked made" at bounding box center [449, 370] width 86 height 21
click at [842, 369] on select "together all each other another" at bounding box center [852, 370] width 86 height 21
select select "each other"
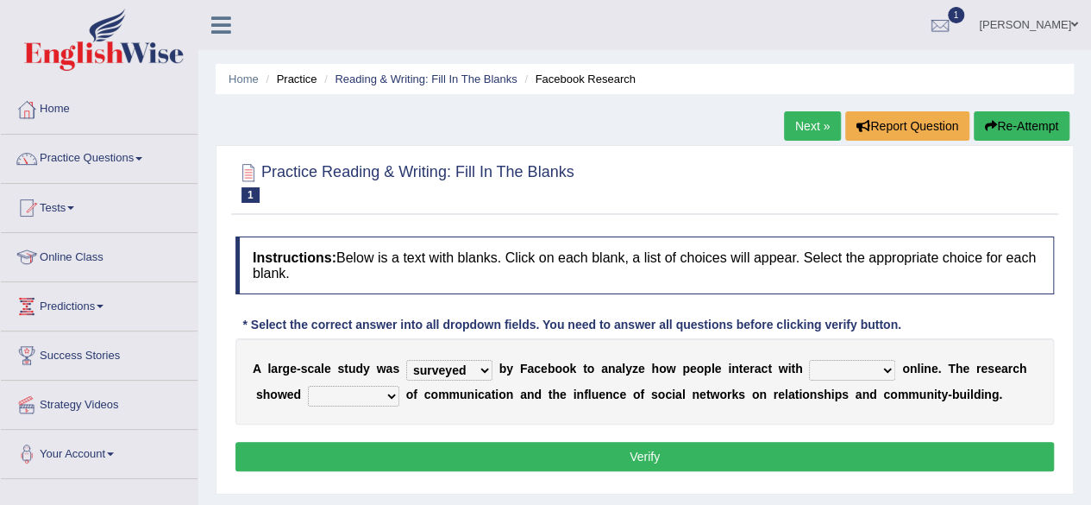
click at [809, 360] on select "together all each other another" at bounding box center [852, 370] width 86 height 21
click at [380, 396] on select "advantages standards fellowships patterns" at bounding box center [353, 396] width 91 height 21
select select "patterns"
click at [308, 386] on select "advantages standards fellowships patterns" at bounding box center [353, 396] width 91 height 21
click at [397, 446] on button "Verify" at bounding box center [644, 456] width 819 height 29
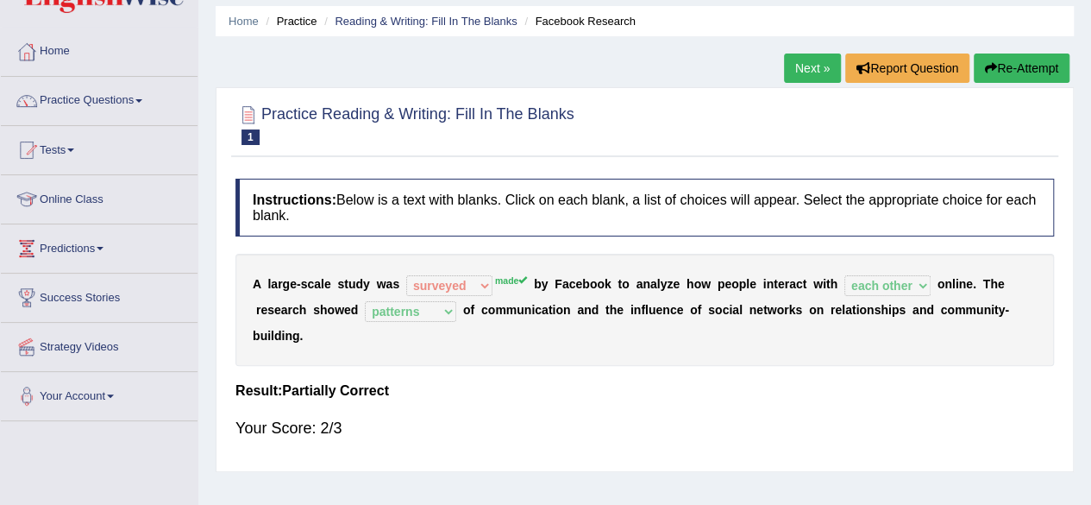
scroll to position [52, 0]
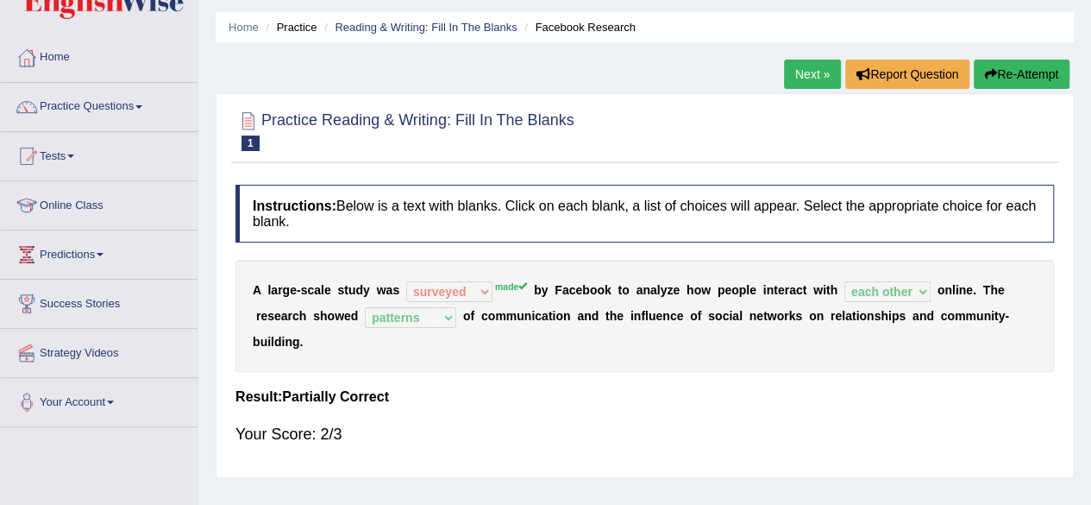
click at [813, 73] on link "Next »" at bounding box center [812, 74] width 57 height 29
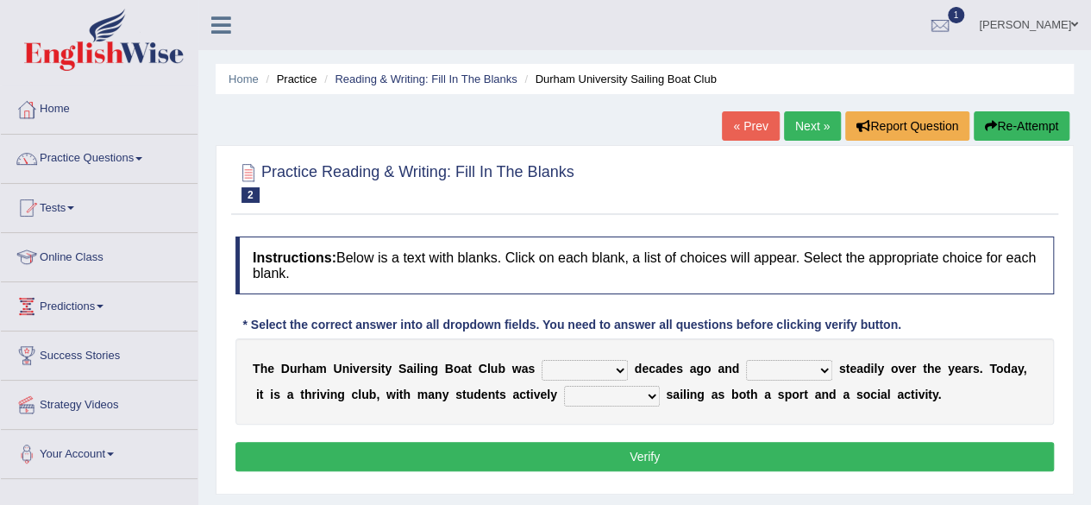
scroll to position [150, 0]
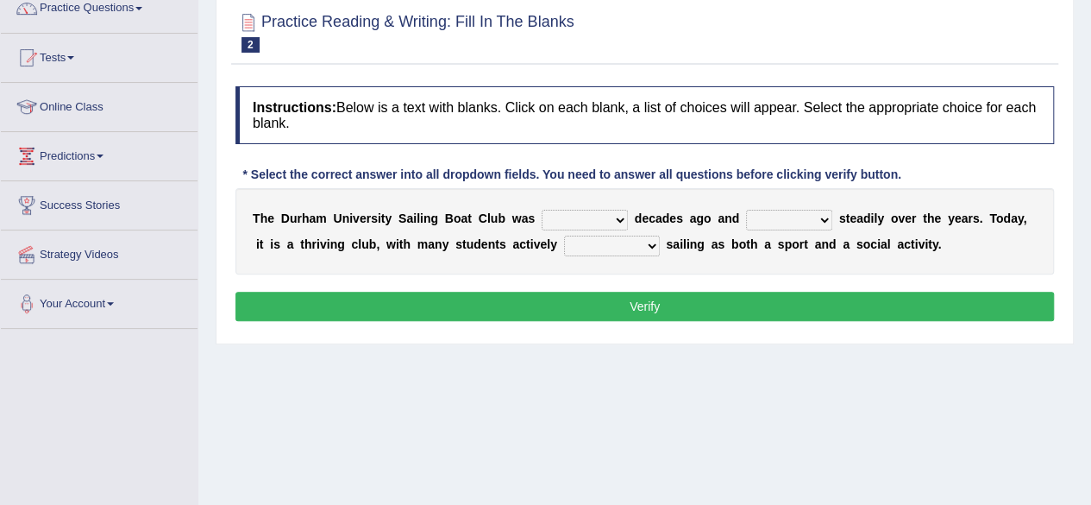
click at [599, 218] on select "found fund founded find" at bounding box center [585, 220] width 86 height 21
click at [542, 210] on select "found fund founded find" at bounding box center [585, 220] width 86 height 21
click at [618, 221] on select "found fund founded find" at bounding box center [585, 220] width 86 height 21
select select "founded"
click at [542, 210] on select "found fund founded find" at bounding box center [585, 220] width 86 height 21
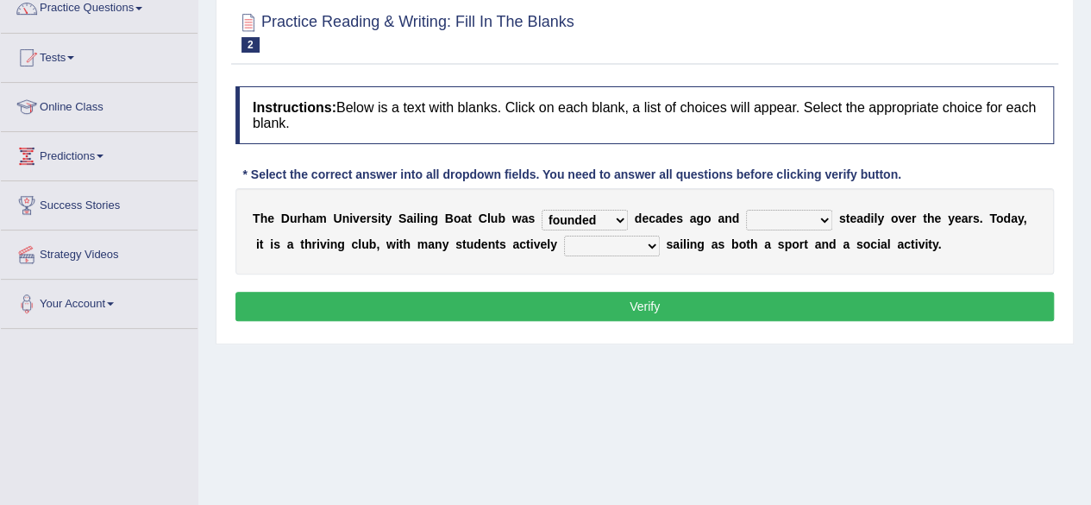
click at [805, 219] on select "grow growing has grown grown" at bounding box center [789, 220] width 86 height 21
select select "has grown"
click at [746, 210] on select "grow growing has grown grown" at bounding box center [789, 220] width 86 height 21
click at [618, 239] on select "enjoy enjoyed are enjoying enjoying" at bounding box center [612, 245] width 96 height 21
select select "enjoy"
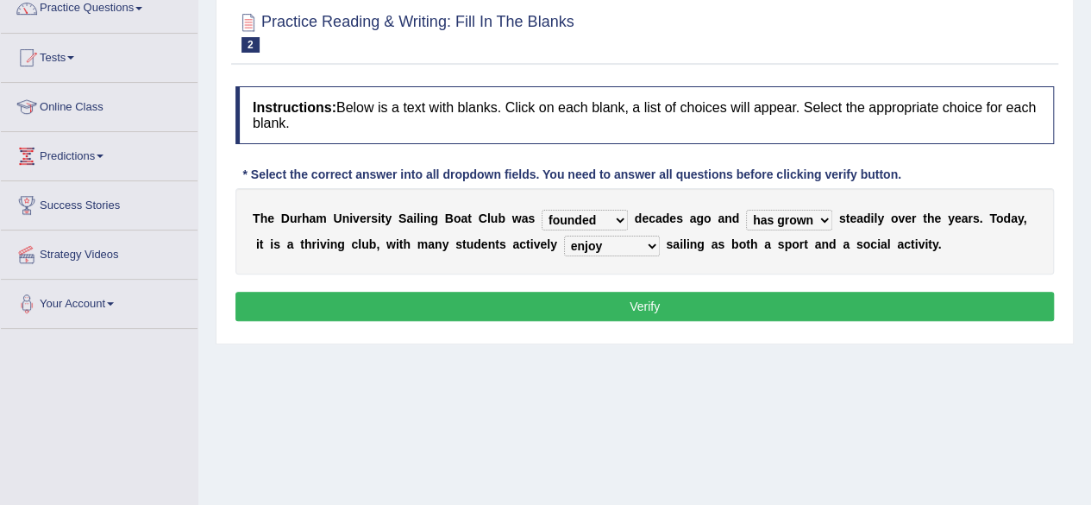
click at [564, 235] on select "enjoy enjoyed are enjoying enjoying" at bounding box center [612, 245] width 96 height 21
click at [618, 297] on button "Verify" at bounding box center [644, 306] width 819 height 29
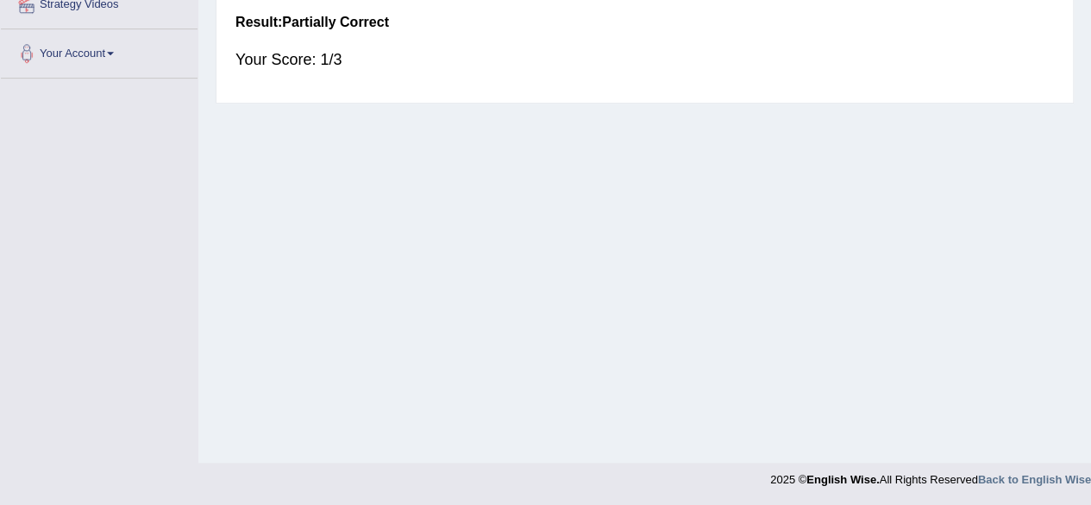
scroll to position [0, 0]
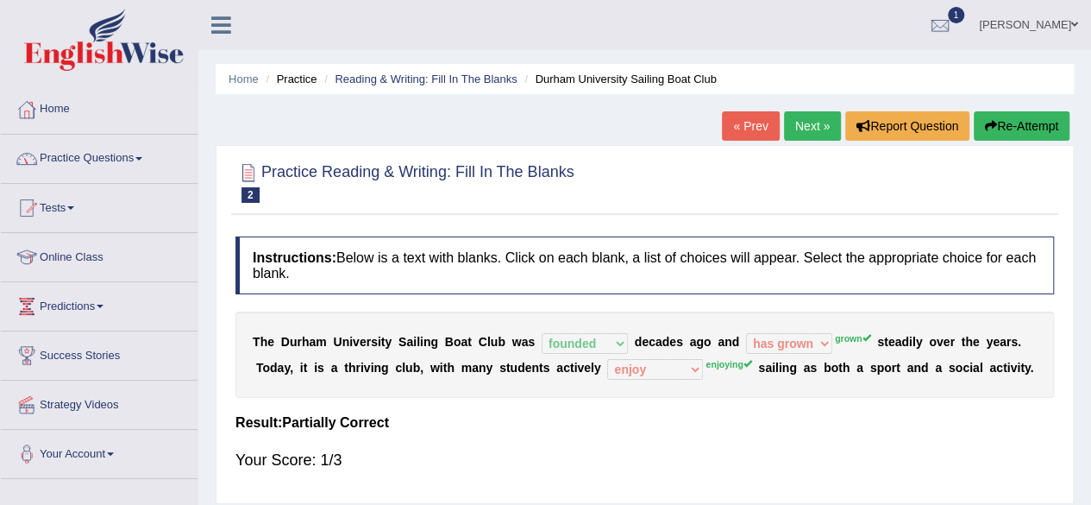
click at [129, 158] on link "Practice Questions" at bounding box center [99, 156] width 197 height 43
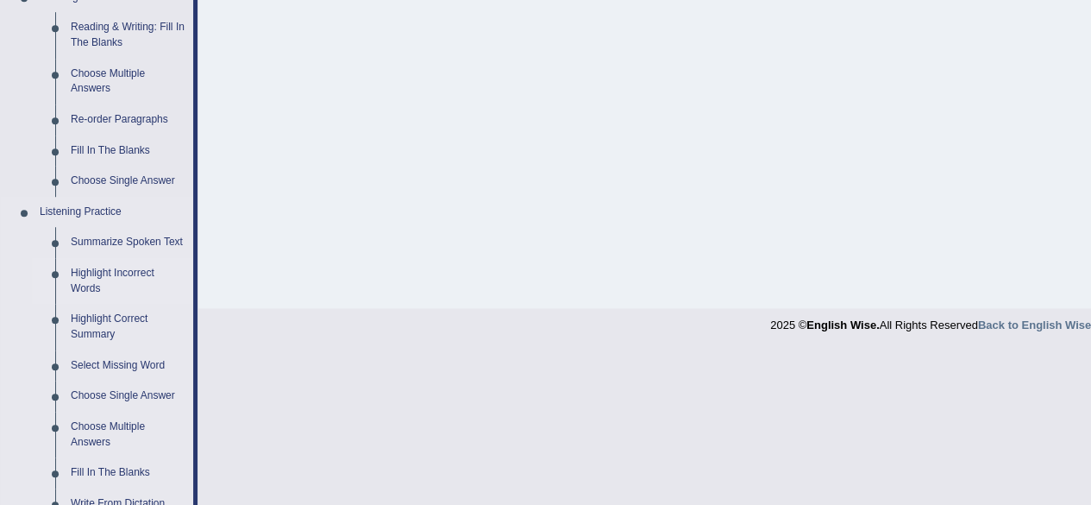
scroll to position [556, 0]
click at [90, 275] on link "Highlight Incorrect Words" at bounding box center [128, 280] width 130 height 46
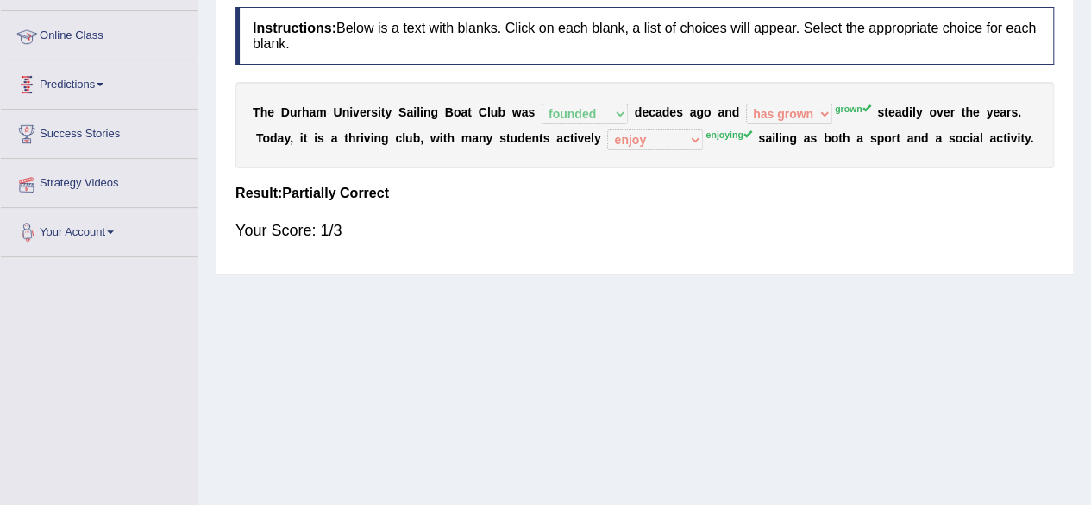
scroll to position [400, 0]
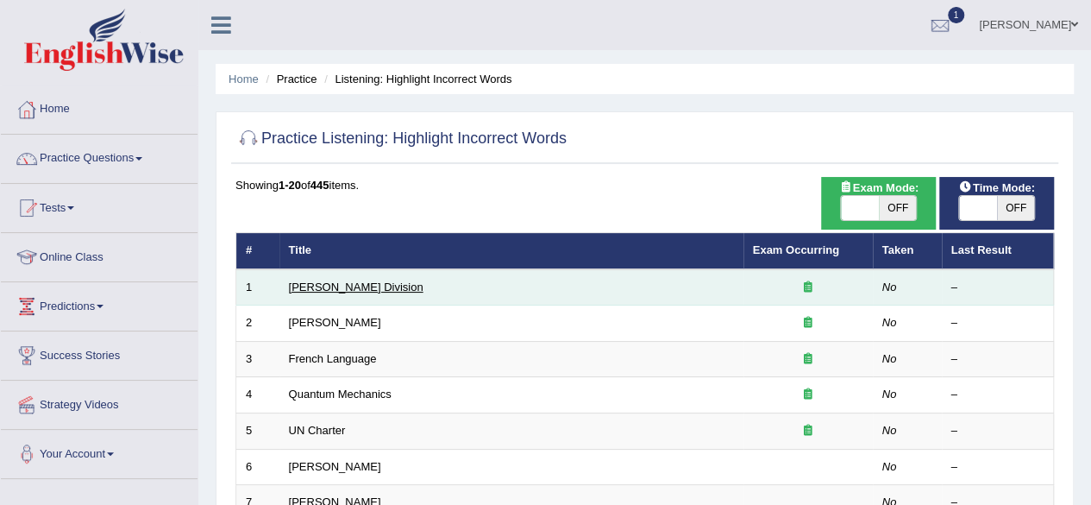
click at [340, 288] on link "[PERSON_NAME] Division" at bounding box center [356, 286] width 135 height 13
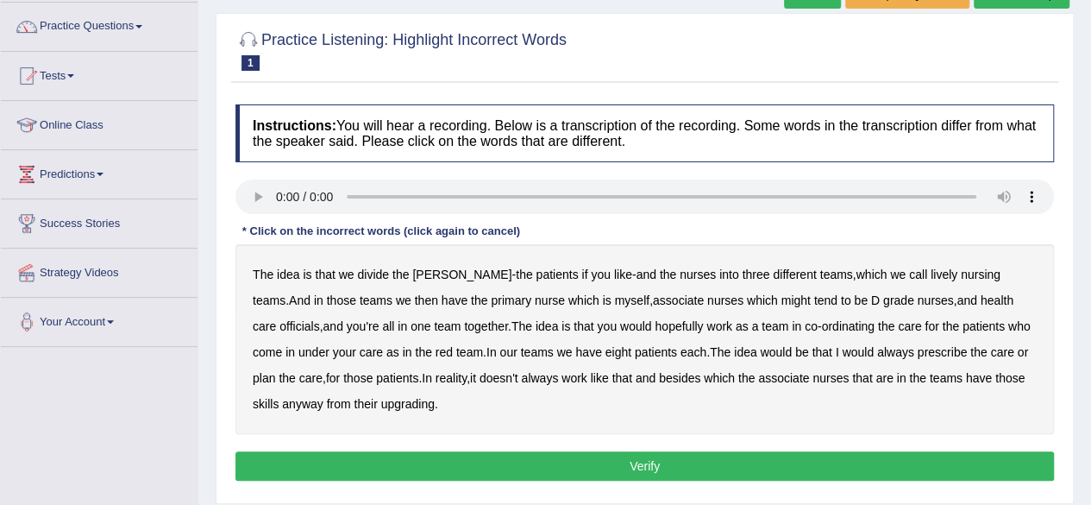
scroll to position [134, 0]
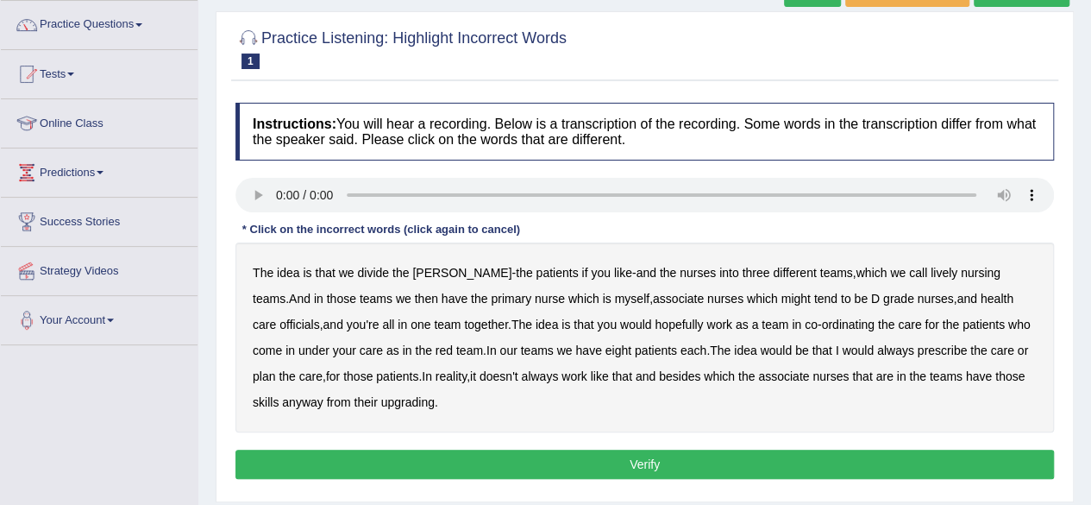
click at [591, 276] on b "you" at bounding box center [601, 273] width 20 height 14
click at [680, 273] on b "nurses" at bounding box center [698, 273] width 36 height 14
click at [319, 317] on b "officials" at bounding box center [299, 324] width 40 height 14
click at [773, 383] on div "The idea is that we divide the ward - the patients if you like - and the nurses…" at bounding box center [644, 337] width 819 height 190
click at [796, 382] on div "The idea is that we divide the ward - the patients if you like - and the nurses…" at bounding box center [644, 337] width 819 height 190
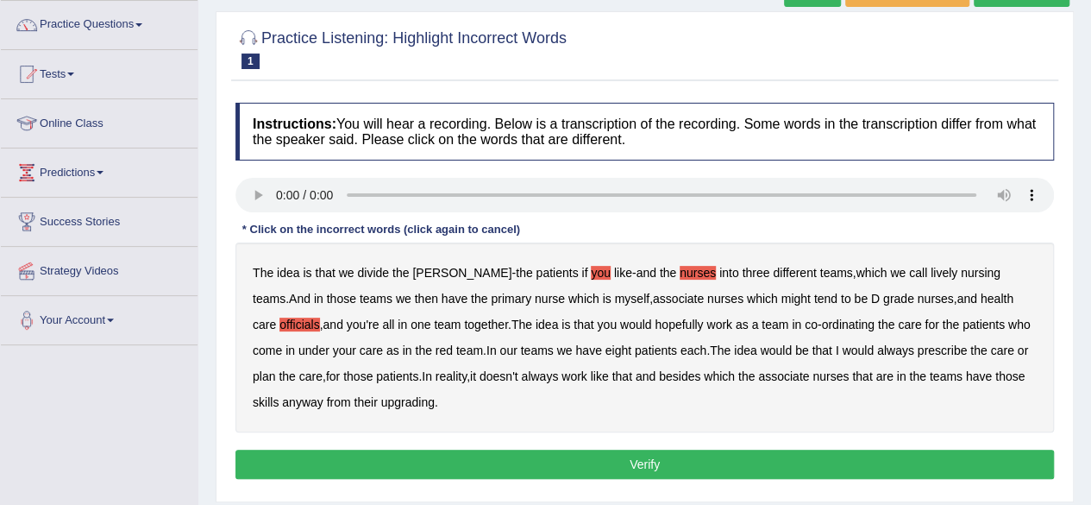
click at [813, 375] on b "nurses" at bounding box center [831, 376] width 36 height 14
click at [382, 411] on div "The idea is that we divide the ward - the patients if you like - and the nurses…" at bounding box center [644, 337] width 819 height 190
click at [382, 406] on b "upgrading" at bounding box center [407, 402] width 53 height 14
click at [392, 458] on button "Verify" at bounding box center [644, 463] width 819 height 29
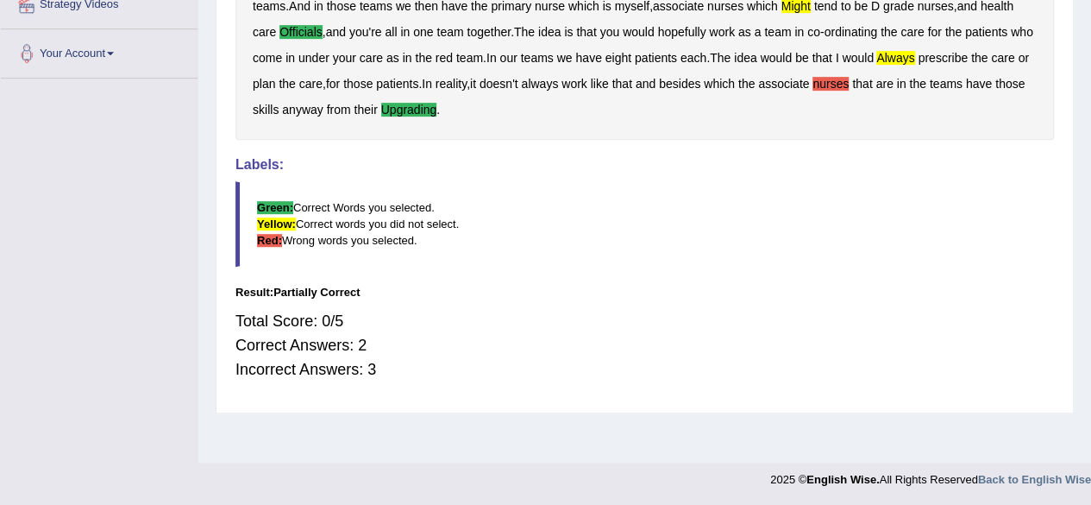
scroll to position [0, 0]
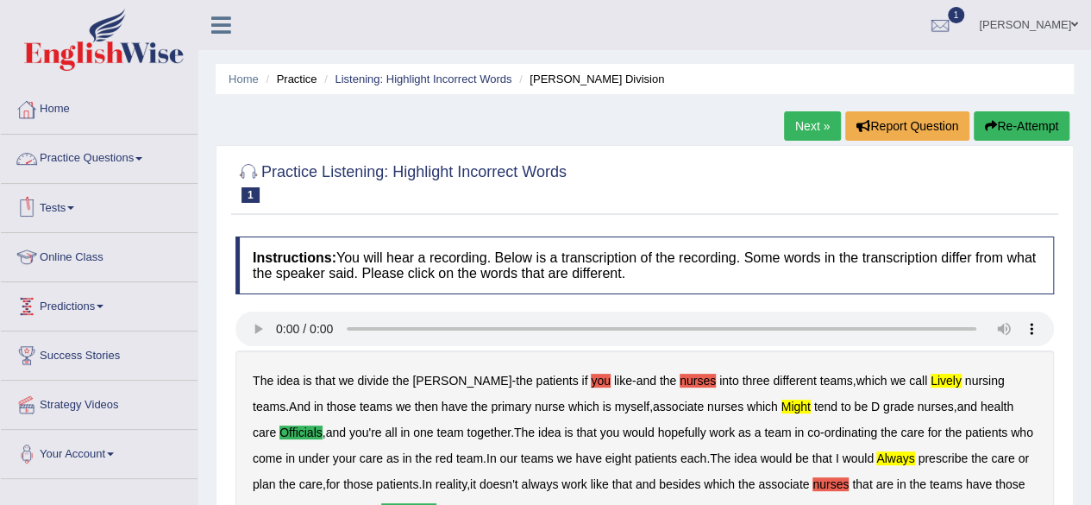
click at [144, 160] on link "Practice Questions" at bounding box center [99, 156] width 197 height 43
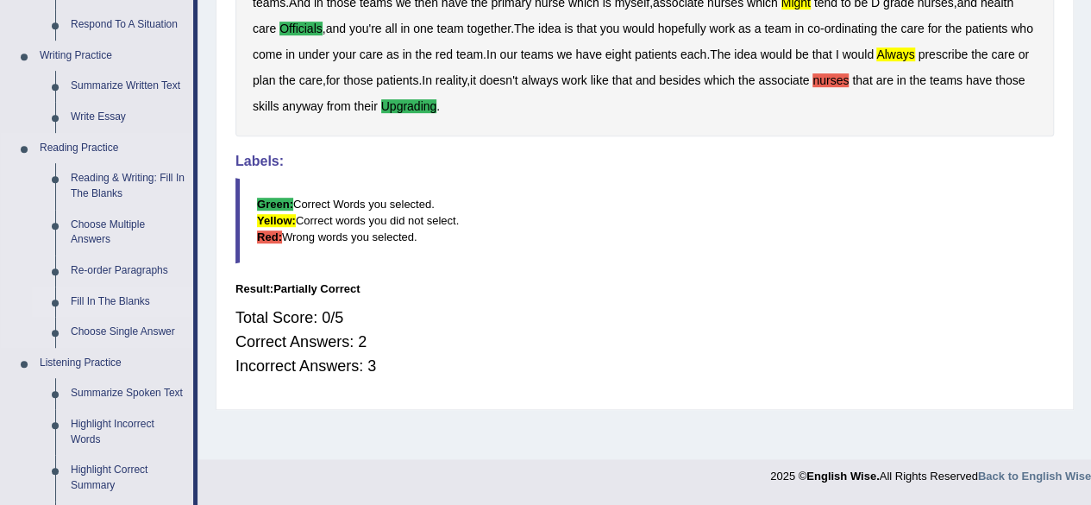
scroll to position [396, 0]
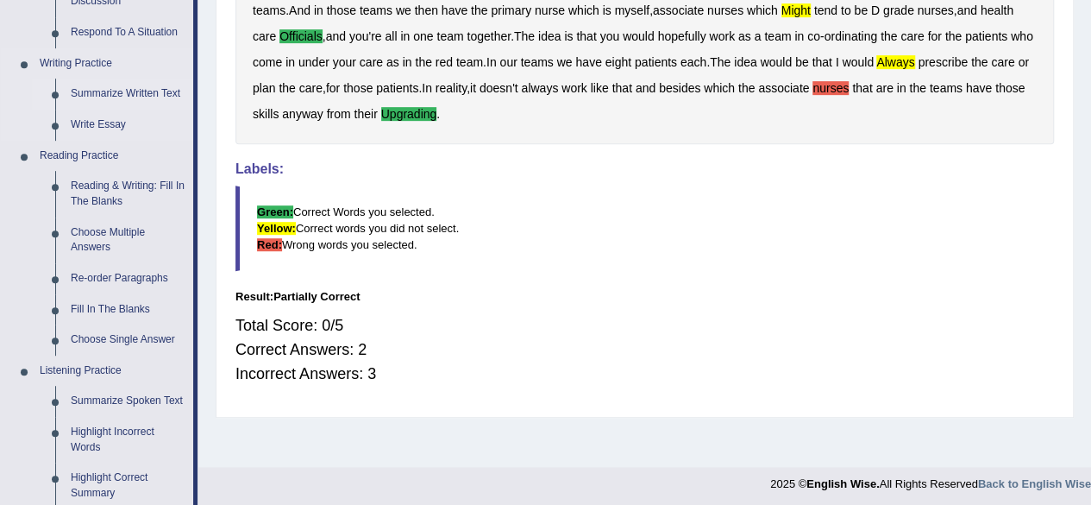
click at [130, 92] on link "Summarize Written Text" at bounding box center [128, 93] width 130 height 31
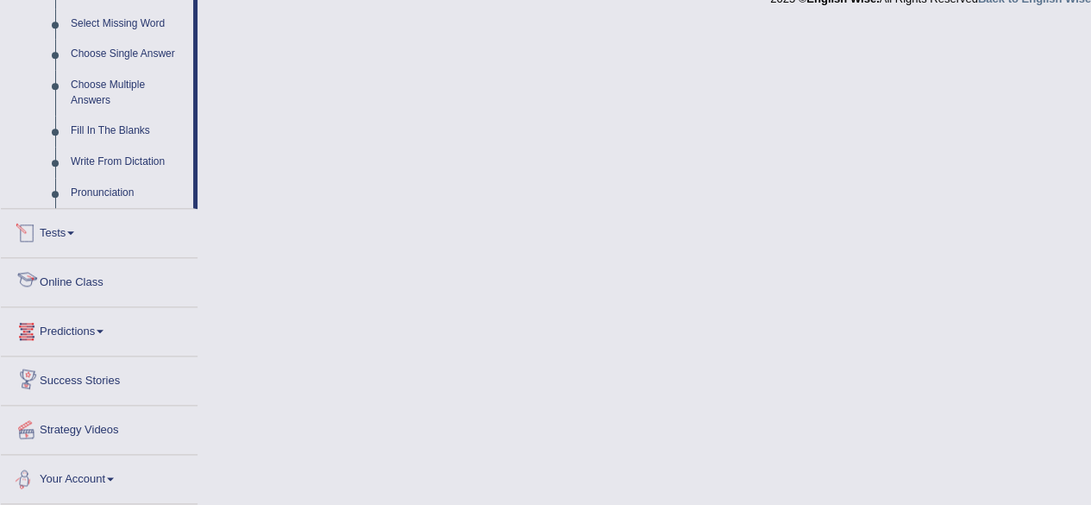
scroll to position [864, 0]
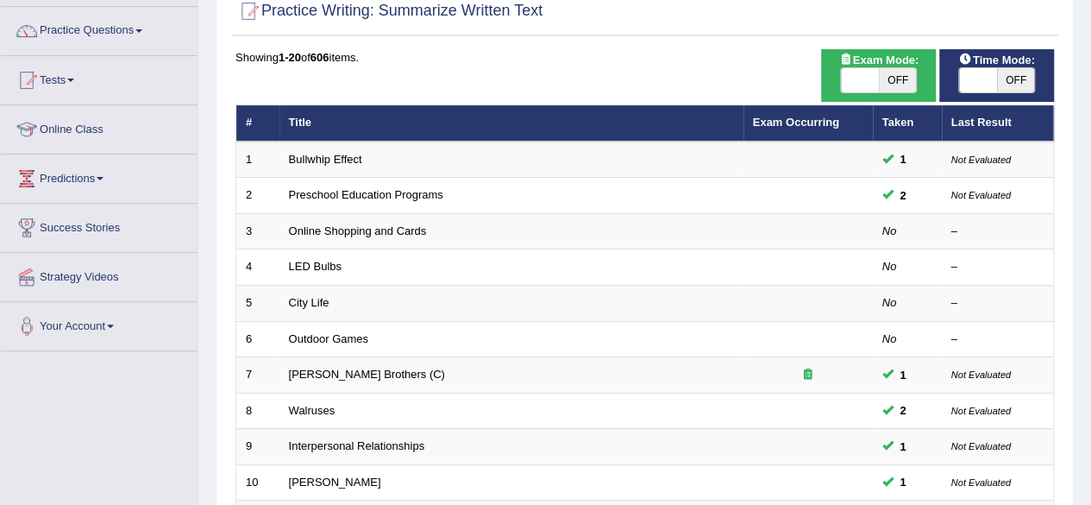
scroll to position [142, 0]
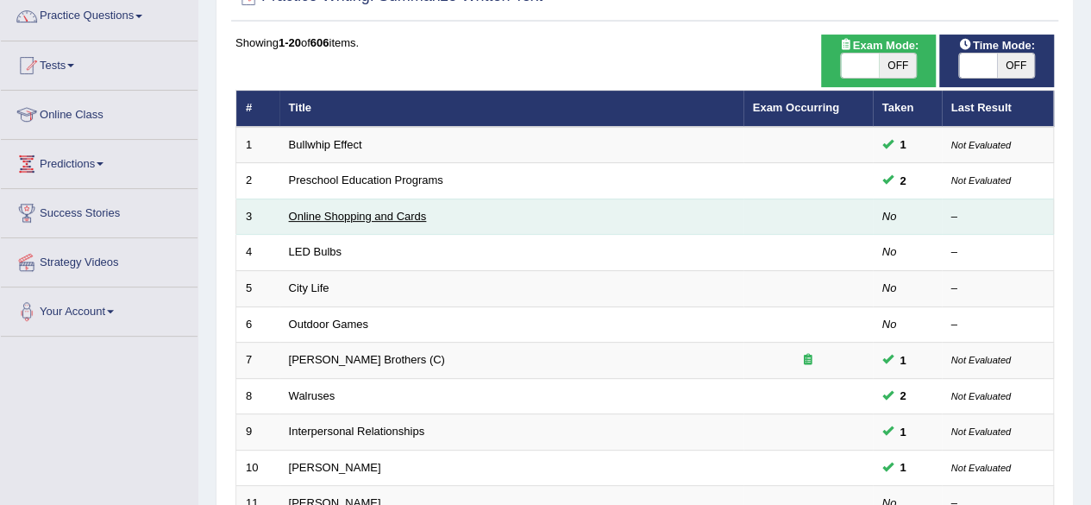
click at [350, 215] on link "Online Shopping and Cards" at bounding box center [358, 216] width 138 height 13
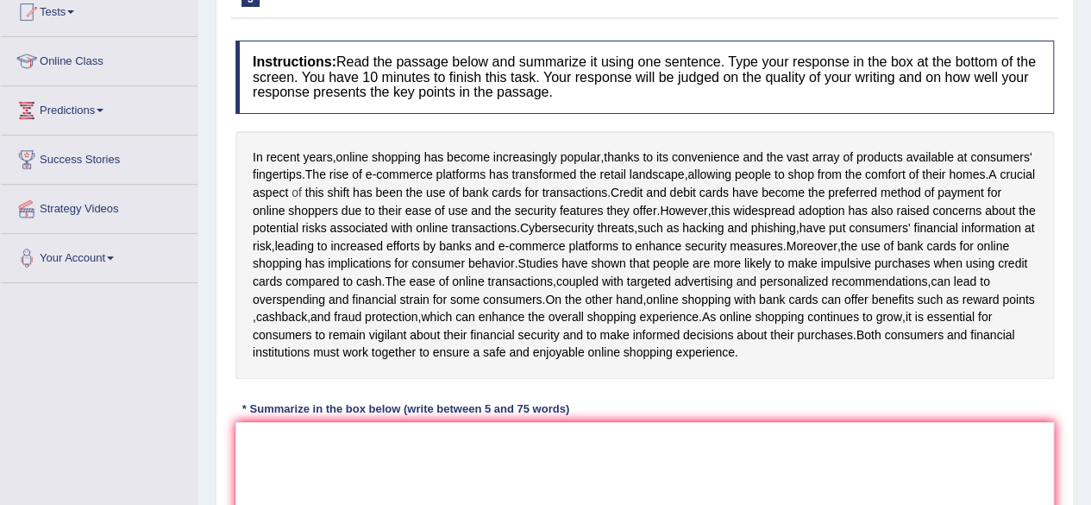
scroll to position [197, 0]
click at [348, 463] on textarea at bounding box center [644, 504] width 819 height 167
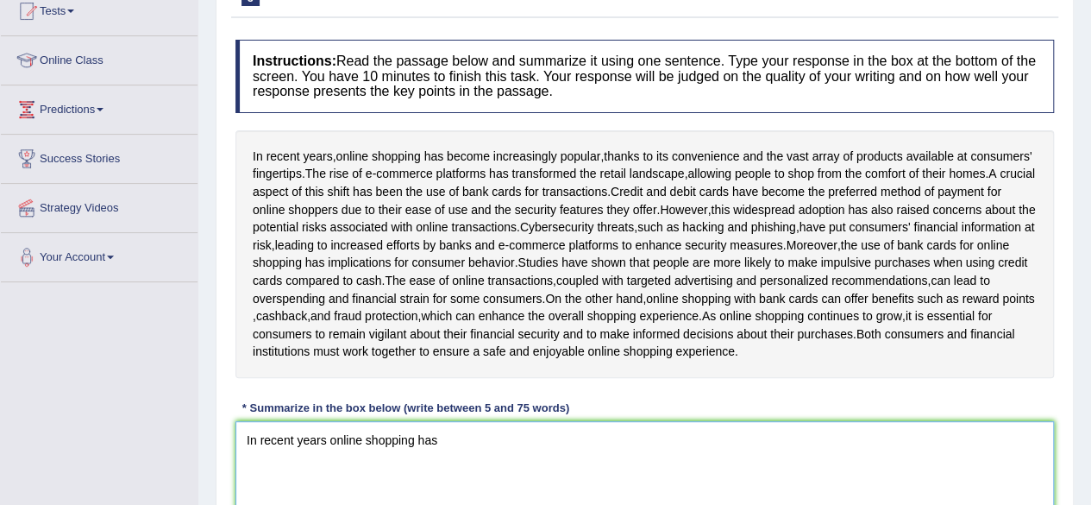
click at [247, 455] on textarea "In recent years online shopping has" at bounding box center [644, 504] width 819 height 167
click at [455, 468] on textarea "In recent years online shopping has" at bounding box center [644, 504] width 819 height 167
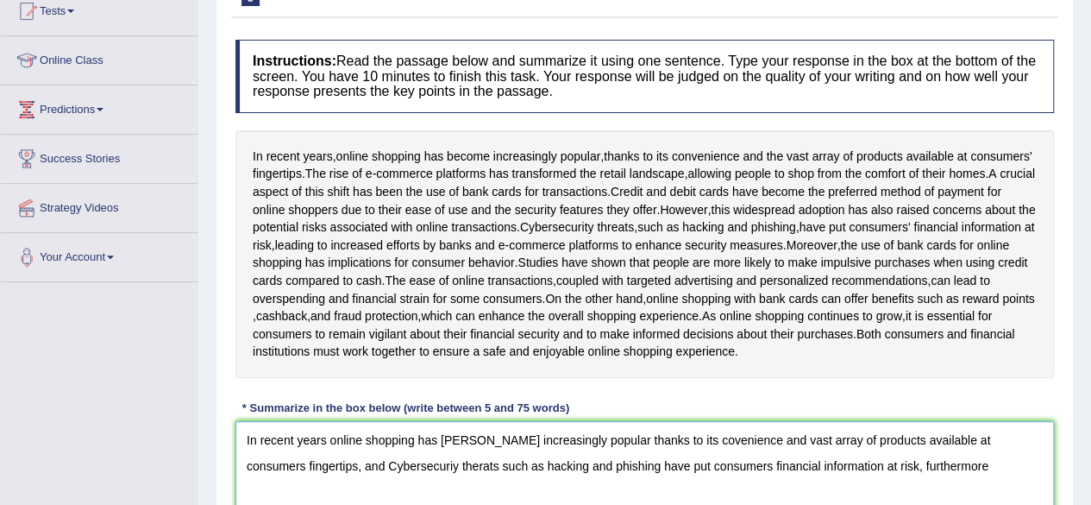
click at [925, 487] on textarea "In recent years online shopping has [PERSON_NAME] increasingly popular thanks t…" at bounding box center [644, 504] width 819 height 167
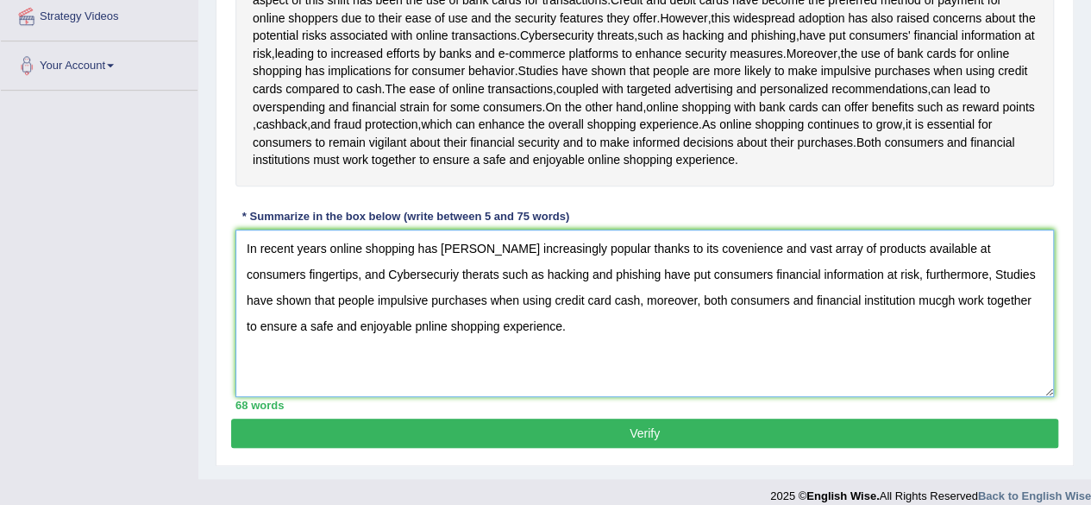
scroll to position [419, 0]
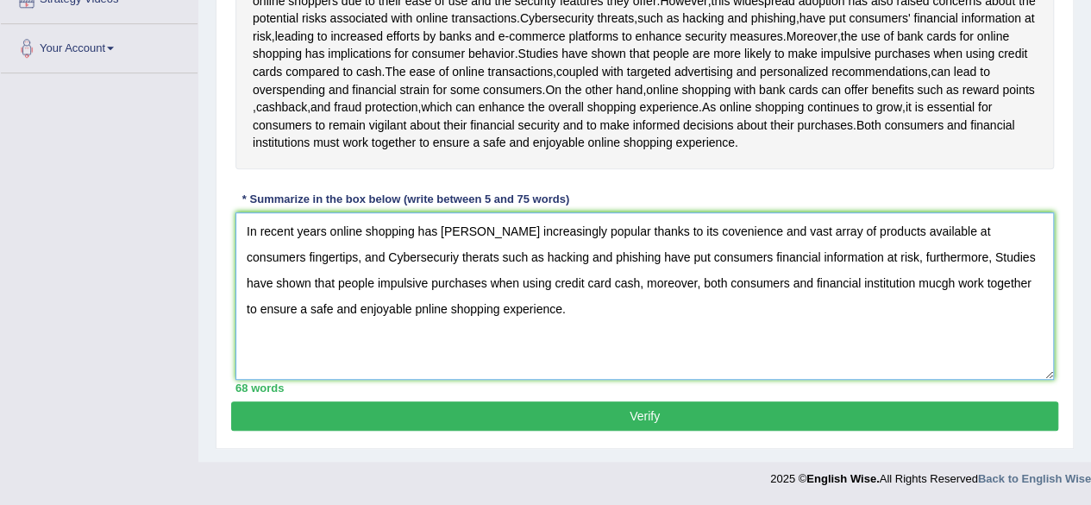
type textarea "In recent years online shopping has [PERSON_NAME] increasingly popular thanks t…"
click at [573, 413] on button "Verify" at bounding box center [644, 415] width 827 height 29
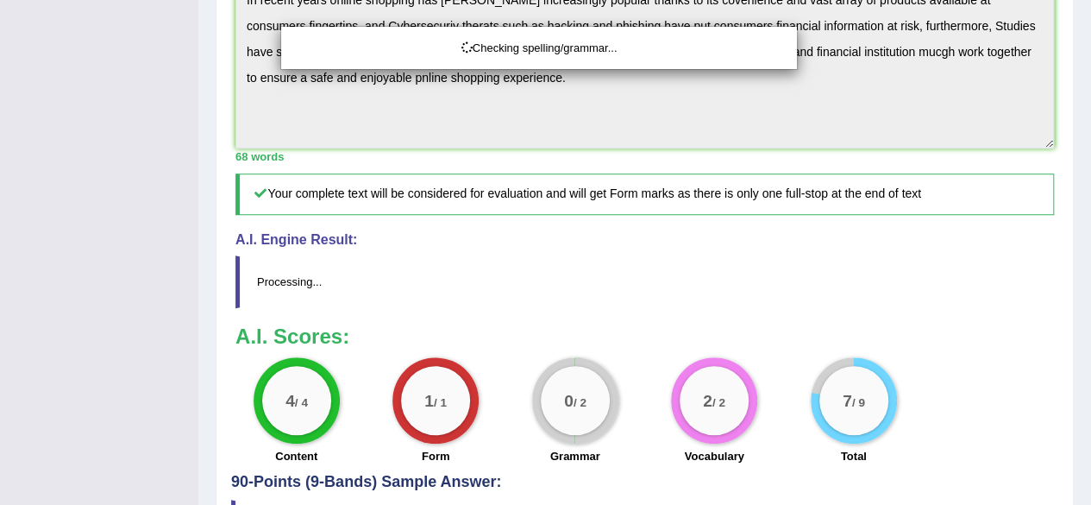
scroll to position [695, 0]
